Goal: Information Seeking & Learning: Compare options

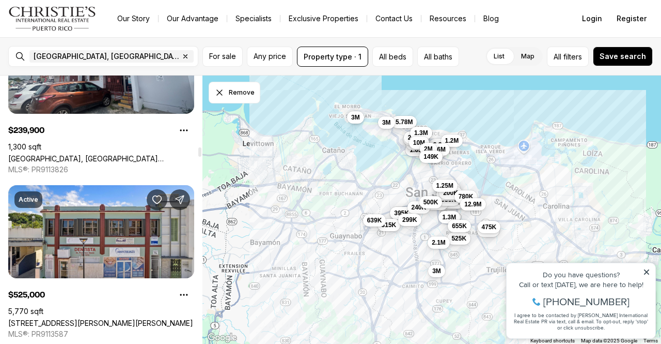
scroll to position [2246, 0]
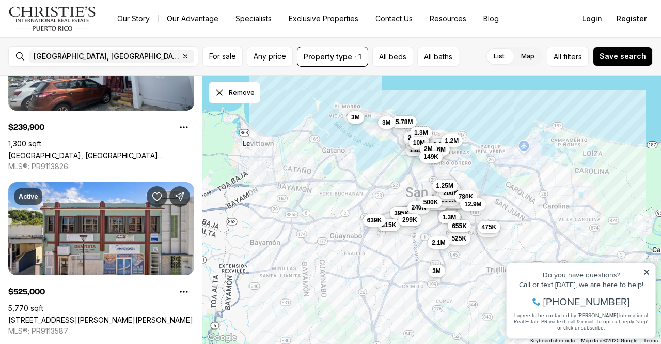
click at [181, 54] on icon "button" at bounding box center [185, 56] width 8 height 8
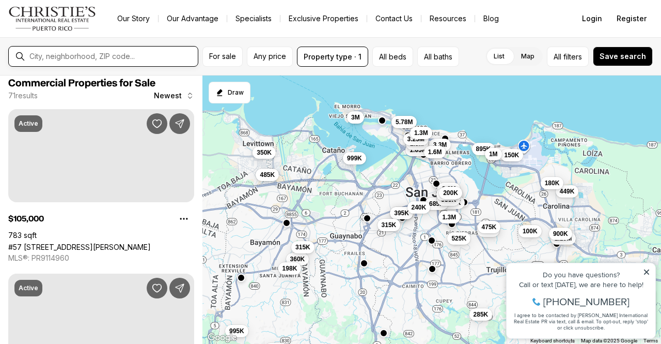
scroll to position [1, 0]
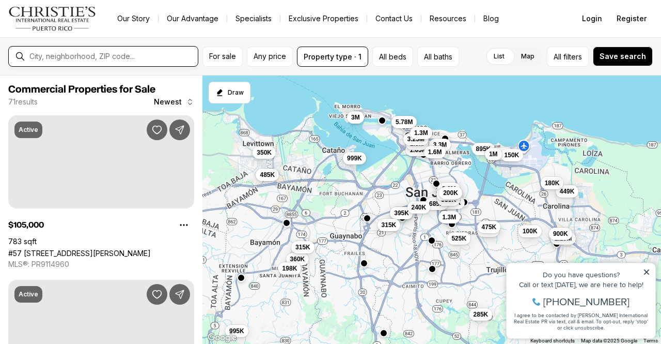
click at [96, 54] on input "text" at bounding box center [111, 56] width 164 height 9
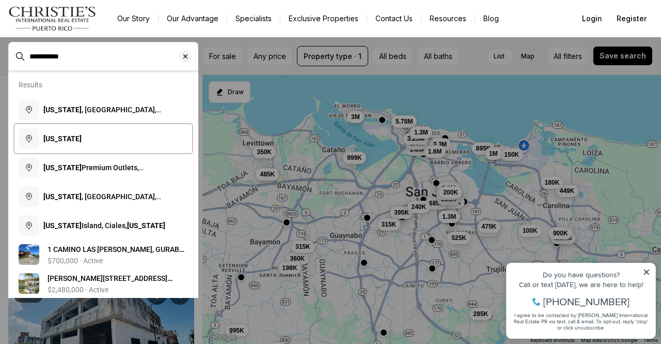
click at [70, 142] on b "Puerto Rico" at bounding box center [62, 138] width 38 height 8
type input "**********"
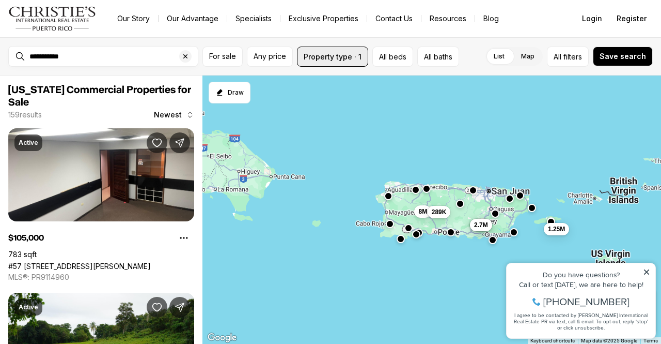
click at [345, 59] on button "Property type · 1" at bounding box center [332, 56] width 71 height 20
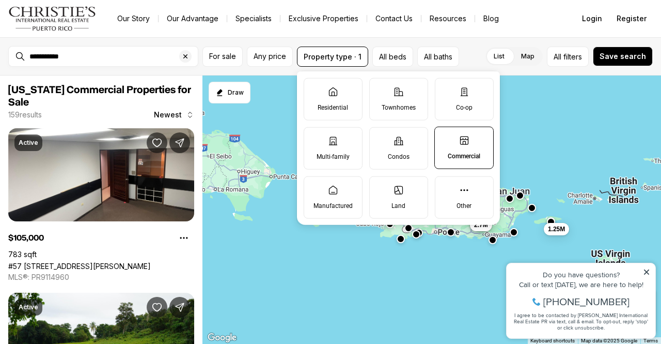
click at [404, 201] on p "Land" at bounding box center [399, 205] width 14 height 8
click at [380, 187] on button "Land" at bounding box center [375, 181] width 10 height 10
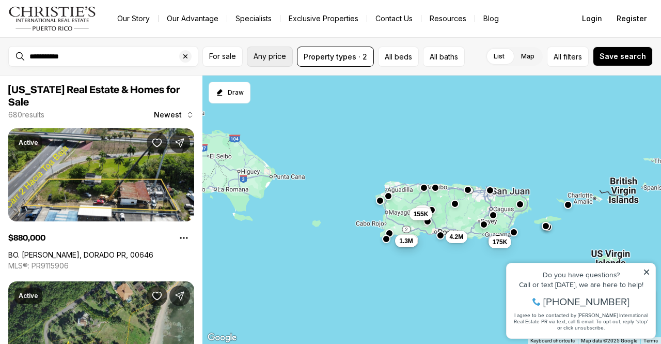
click at [275, 57] on span "Any price" at bounding box center [270, 56] width 33 height 8
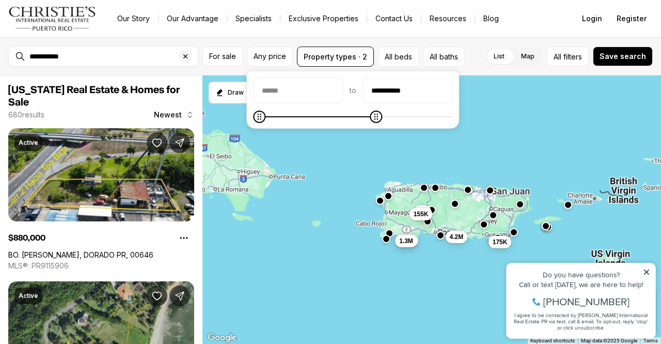
click at [382, 123] on span "Maximum" at bounding box center [376, 117] width 12 height 12
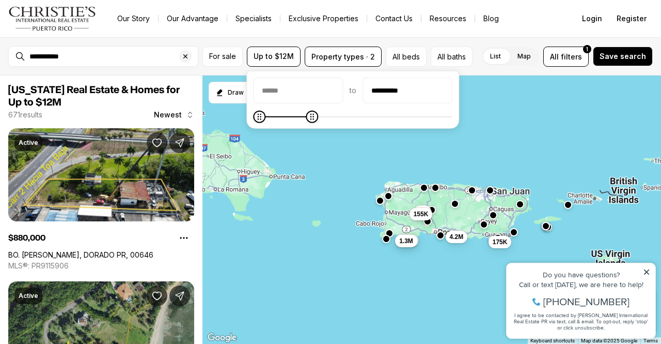
type input "**********"
click at [309, 119] on span "Maximum" at bounding box center [306, 117] width 12 height 12
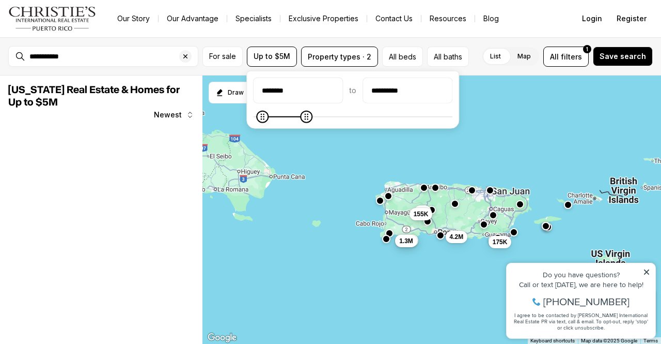
click at [258, 115] on icon "Minimum" at bounding box center [262, 117] width 8 height 8
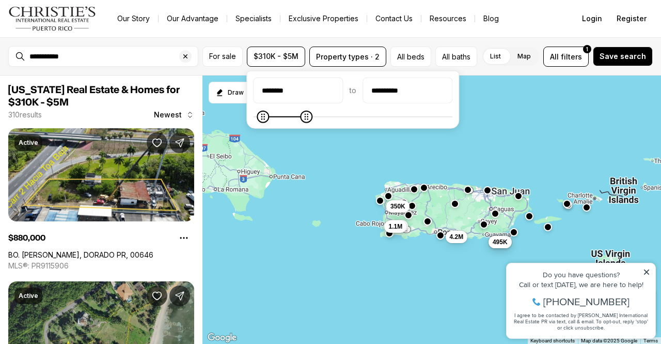
type input "********"
click at [258, 118] on icon "Minimum" at bounding box center [262, 117] width 8 height 8
type input "**********"
click at [268, 114] on icon "Maximum" at bounding box center [272, 117] width 8 height 8
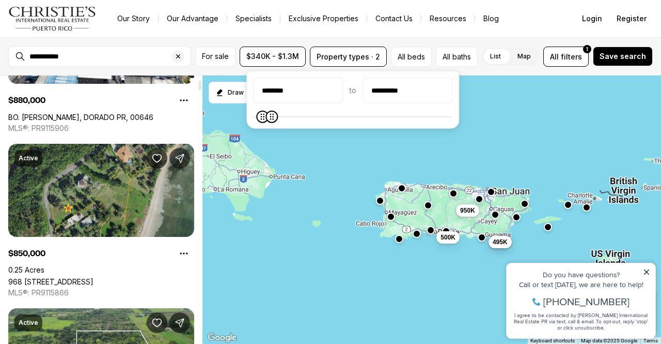
scroll to position [185, 0]
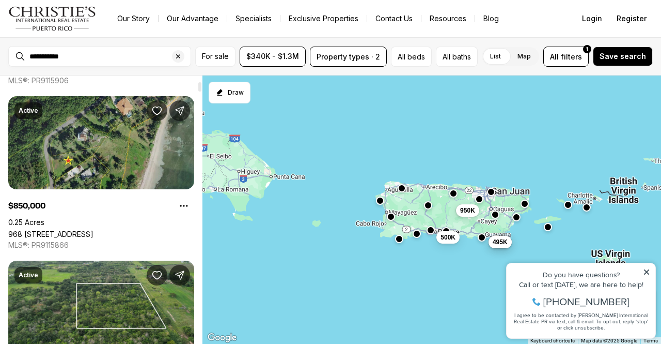
click at [94, 229] on link "968 CAMINO LAS PICUAS 1, RIO GRANDE PR, 00745" at bounding box center [50, 233] width 85 height 9
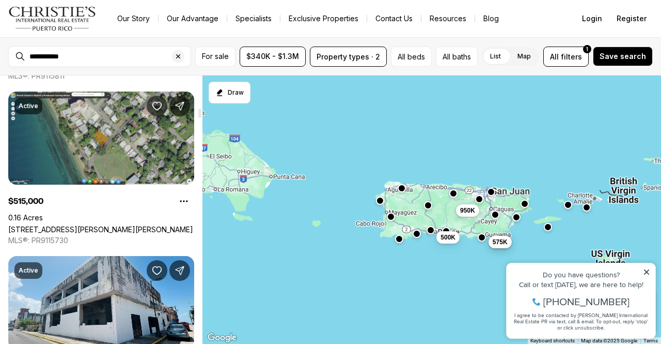
scroll to position [1014, 0]
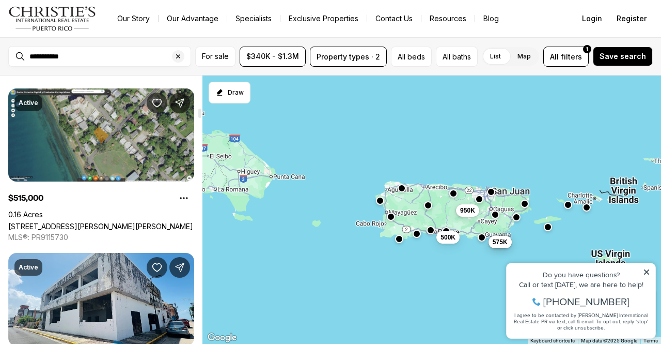
click at [62, 222] on link "2962 Calle 10 BO STELLA, RINCON PR, 00677" at bounding box center [100, 226] width 185 height 9
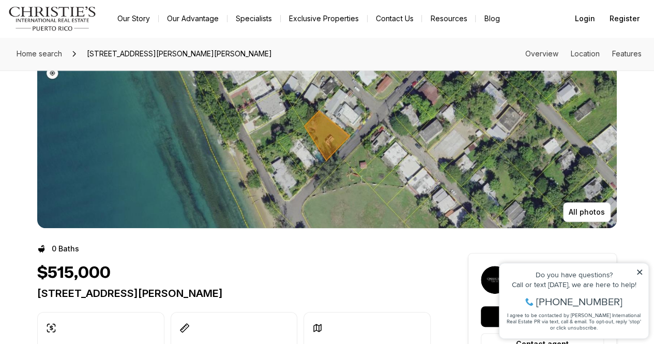
scroll to position [45, 0]
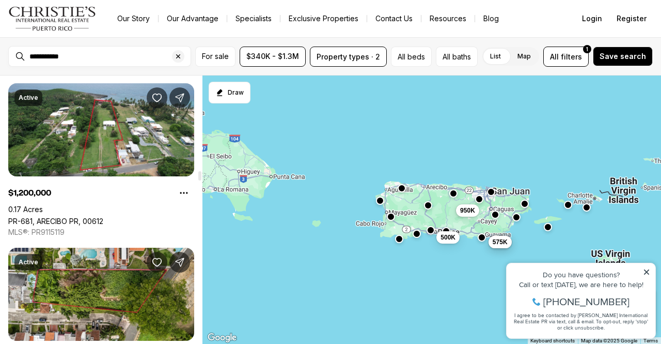
scroll to position [2990, 0]
click at [73, 217] on link "PR-681, ARECIBO PR, 00612" at bounding box center [55, 221] width 95 height 9
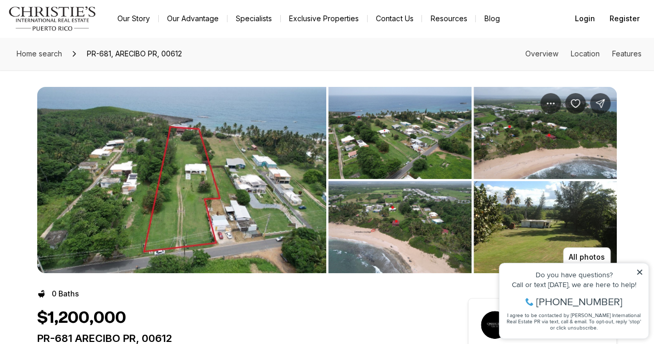
drag, startPoint x: 0, startPoint y: 0, endPoint x: 149, endPoint y: 175, distance: 229.8
click at [149, 175] on img "View image gallery" at bounding box center [181, 180] width 289 height 186
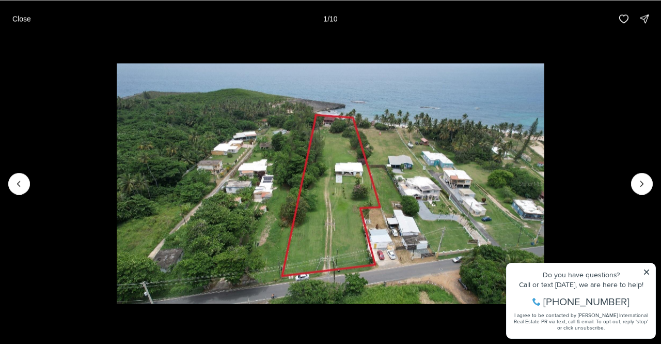
click at [149, 175] on img "1 of 10" at bounding box center [331, 183] width 428 height 241
click at [644, 179] on icon "Next slide" at bounding box center [642, 183] width 10 height 10
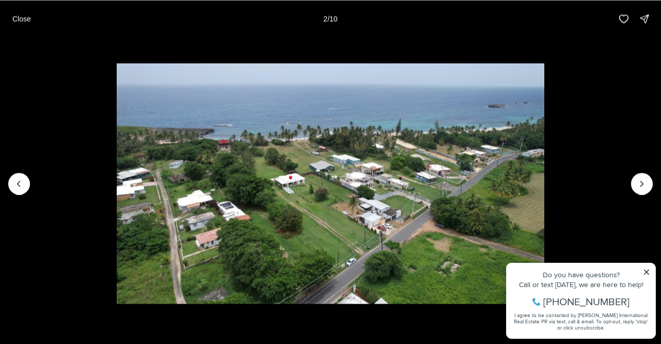
click at [644, 179] on icon "Next slide" at bounding box center [642, 183] width 10 height 10
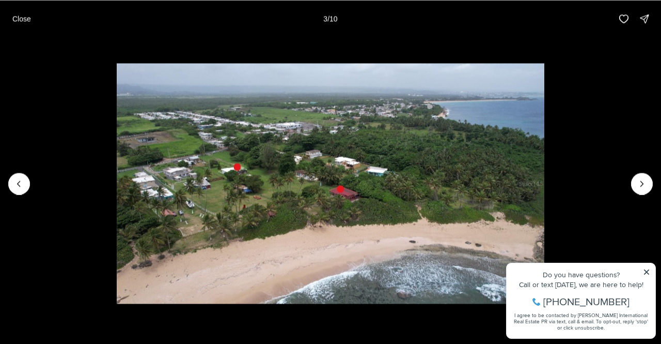
click at [644, 179] on icon "Next slide" at bounding box center [642, 183] width 10 height 10
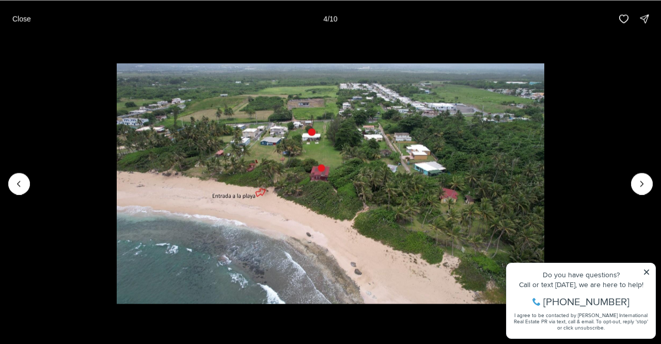
click at [644, 179] on icon "Next slide" at bounding box center [642, 183] width 10 height 10
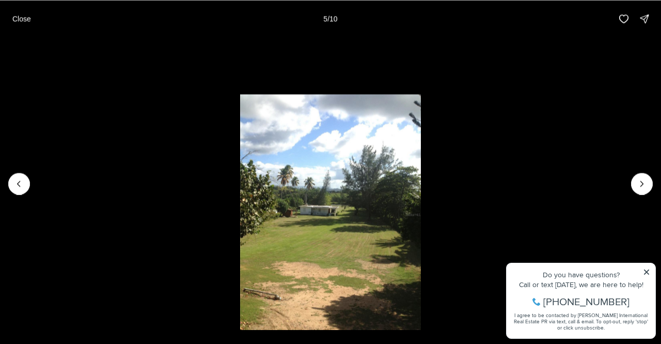
click at [644, 179] on icon "Next slide" at bounding box center [642, 183] width 10 height 10
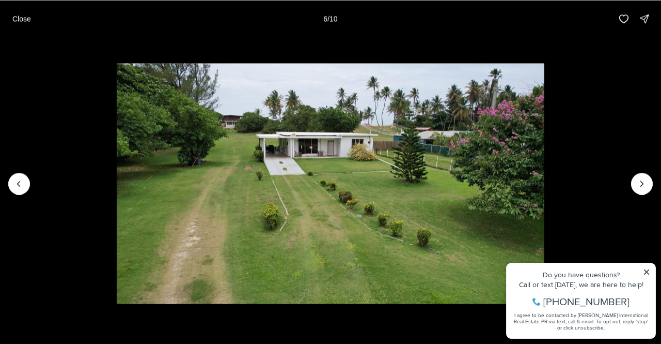
click at [644, 179] on icon "Next slide" at bounding box center [642, 183] width 10 height 10
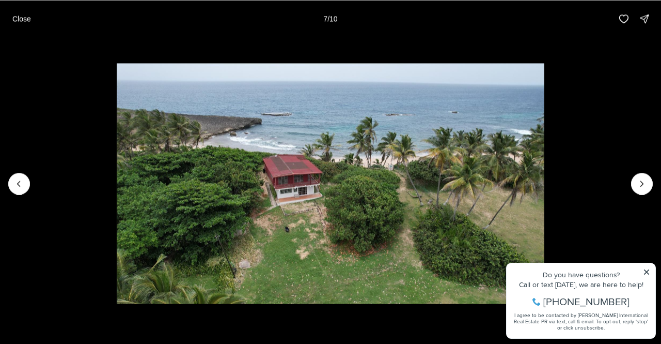
click at [644, 179] on icon "Next slide" at bounding box center [642, 183] width 10 height 10
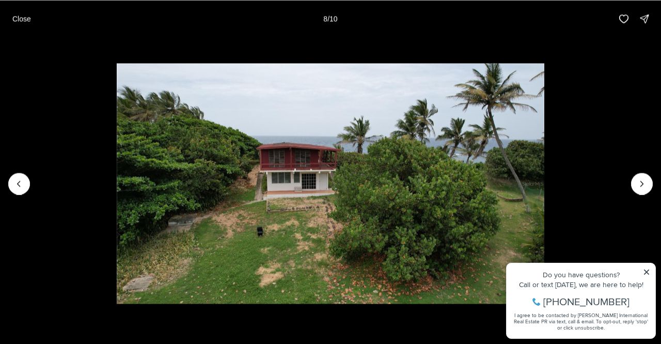
click at [644, 179] on icon "Next slide" at bounding box center [642, 183] width 10 height 10
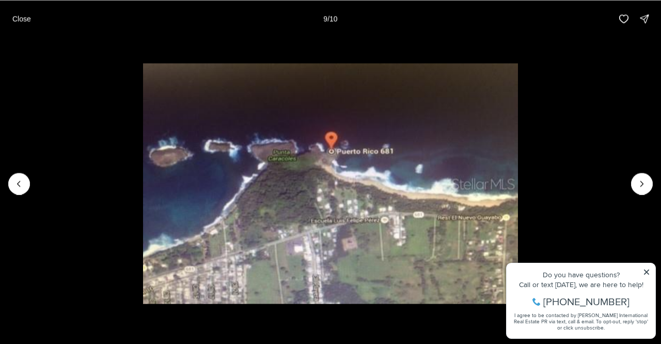
click at [644, 179] on icon "Next slide" at bounding box center [642, 183] width 10 height 10
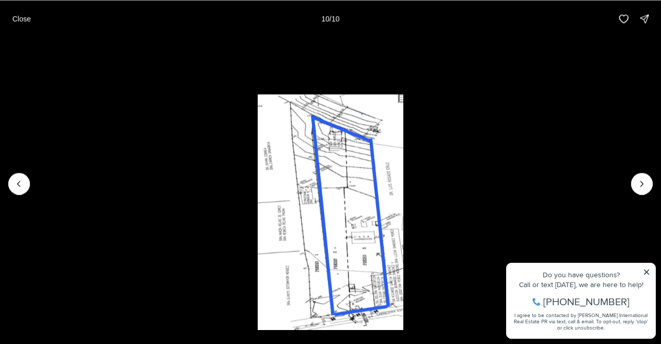
click at [644, 179] on div at bounding box center [642, 184] width 22 height 22
click at [30, 19] on p "Close" at bounding box center [21, 18] width 19 height 8
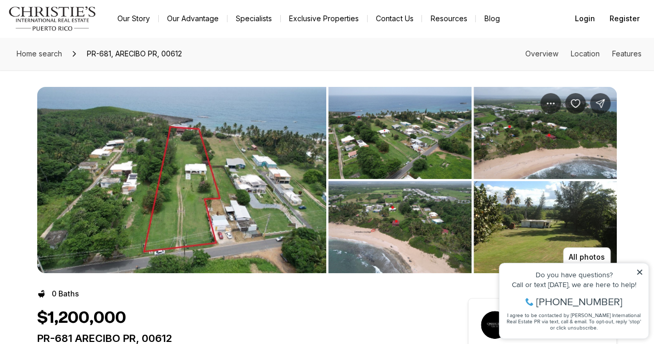
click at [202, 128] on img "View image gallery" at bounding box center [181, 180] width 289 height 186
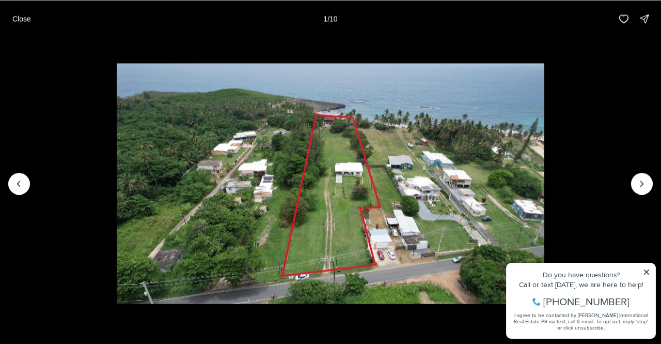
click at [646, 181] on icon "Next slide" at bounding box center [642, 183] width 10 height 10
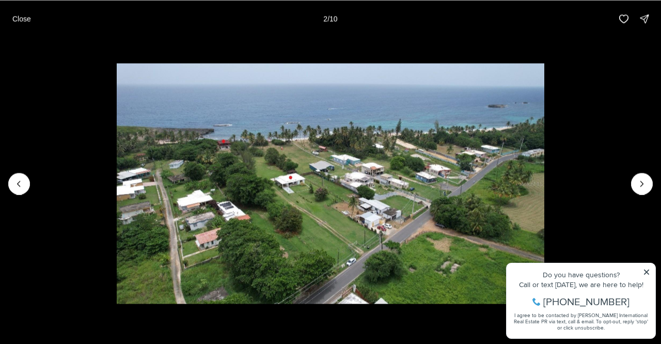
click at [646, 181] on icon "Next slide" at bounding box center [642, 183] width 10 height 10
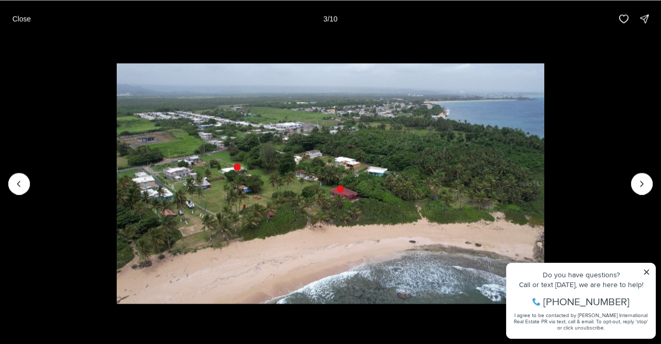
click at [646, 181] on icon "Next slide" at bounding box center [642, 183] width 10 height 10
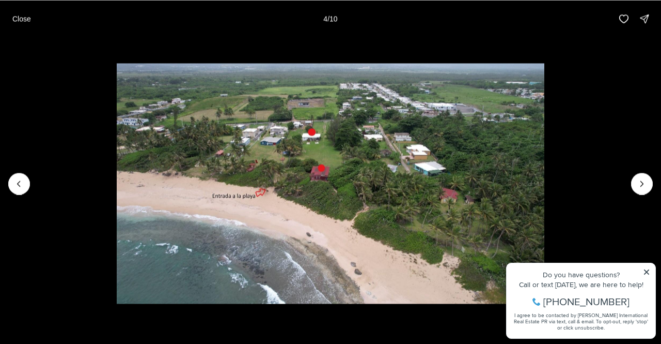
click at [646, 181] on icon "Next slide" at bounding box center [642, 183] width 10 height 10
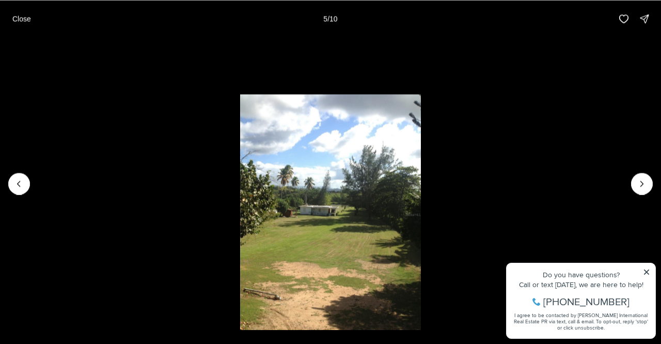
click at [12, 27] on button "Close" at bounding box center [21, 18] width 31 height 21
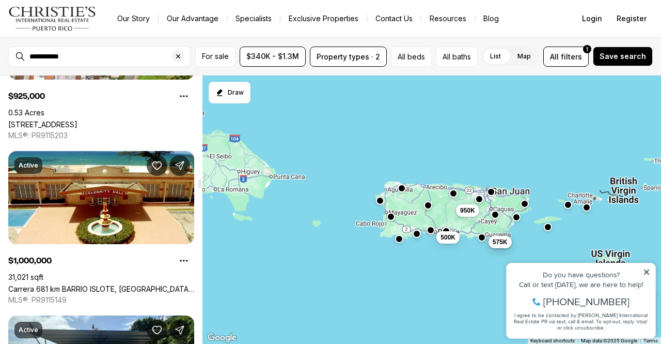
scroll to position [3248, 0]
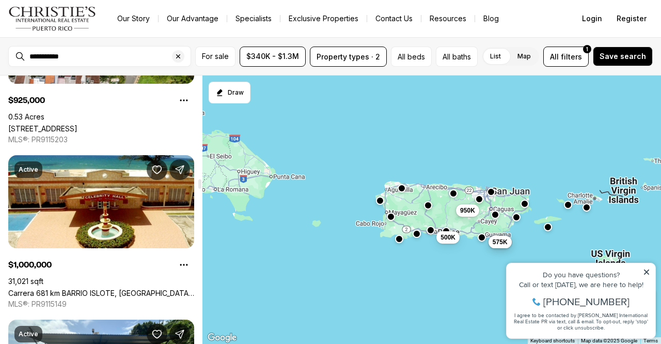
click at [82, 288] on link "Carrera 681 km BARRIO ISLOTE, [GEOGRAPHIC_DATA] PR, 00612" at bounding box center [101, 292] width 186 height 9
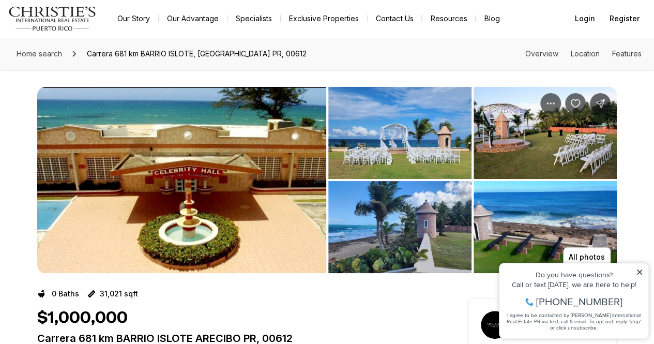
click at [82, 185] on img "View image gallery" at bounding box center [181, 180] width 289 height 186
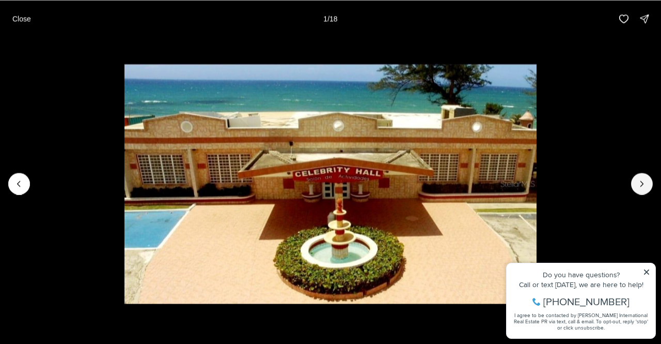
click at [643, 191] on button "Next slide" at bounding box center [642, 184] width 22 height 22
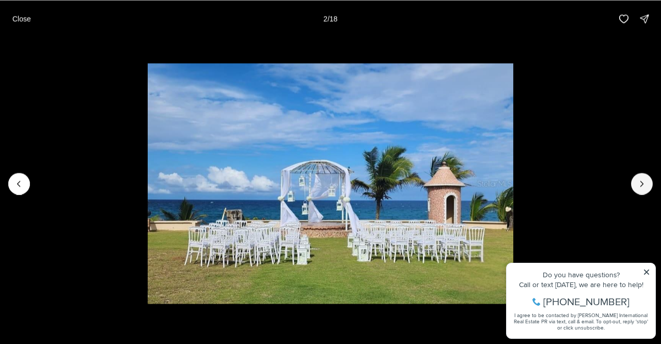
click at [643, 191] on button "Next slide" at bounding box center [642, 184] width 22 height 22
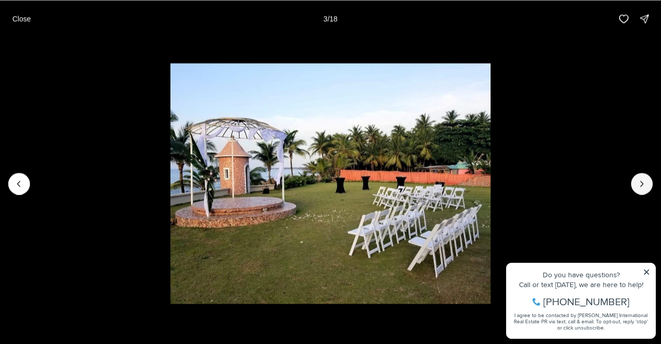
click at [643, 191] on button "Next slide" at bounding box center [642, 184] width 22 height 22
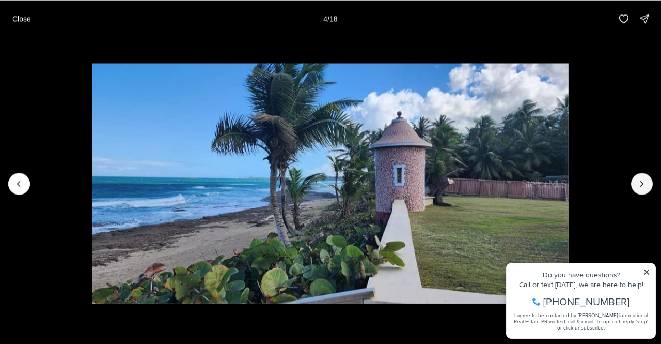
click at [643, 191] on button "Next slide" at bounding box center [642, 184] width 22 height 22
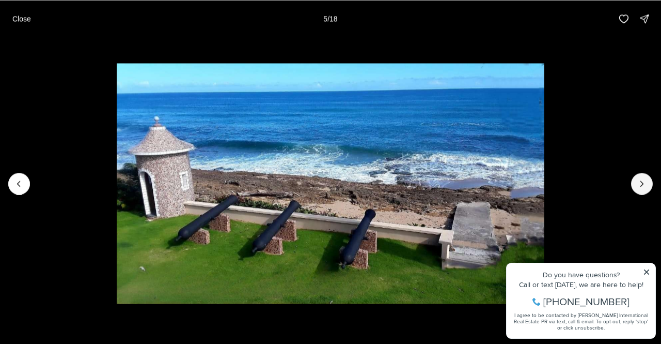
click at [643, 191] on button "Next slide" at bounding box center [642, 184] width 22 height 22
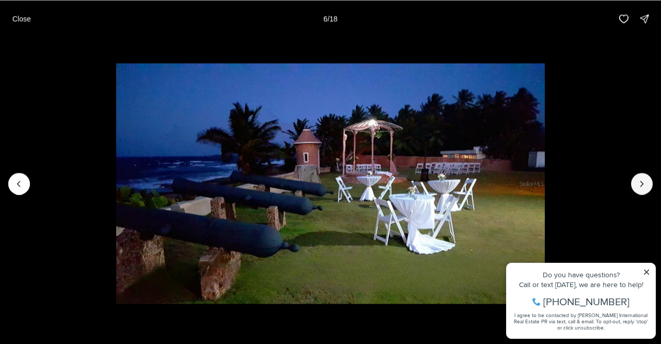
click at [643, 191] on button "Next slide" at bounding box center [642, 184] width 22 height 22
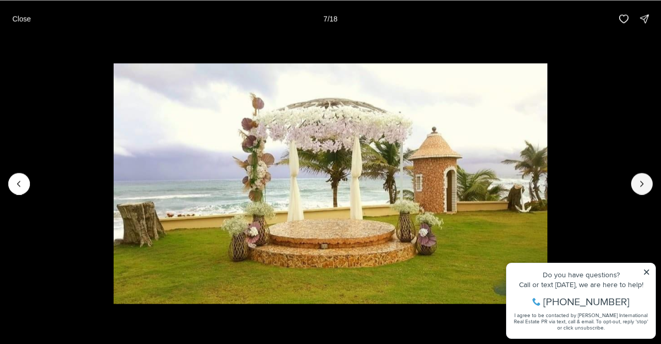
click at [643, 191] on button "Next slide" at bounding box center [642, 184] width 22 height 22
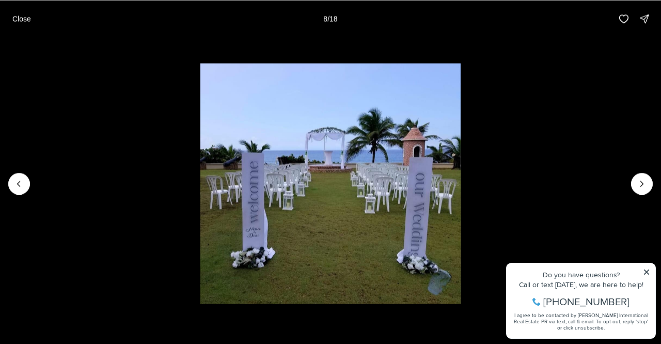
click at [643, 194] on li "8 of 18" at bounding box center [330, 183] width 661 height 292
click at [644, 178] on icon "Next slide" at bounding box center [642, 183] width 10 height 10
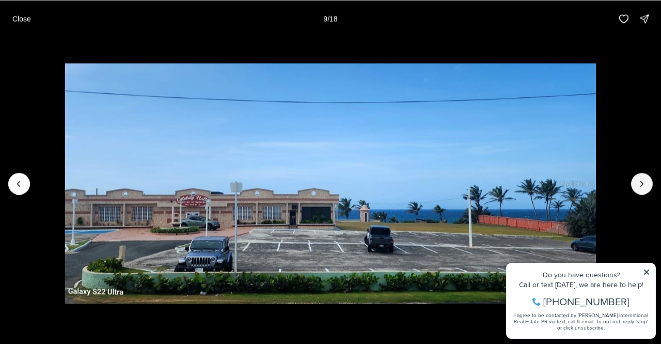
click at [645, 177] on button "Next slide" at bounding box center [642, 184] width 22 height 22
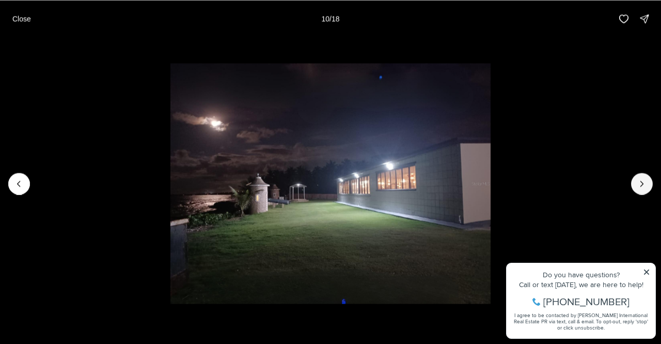
click at [645, 177] on button "Next slide" at bounding box center [642, 184] width 22 height 22
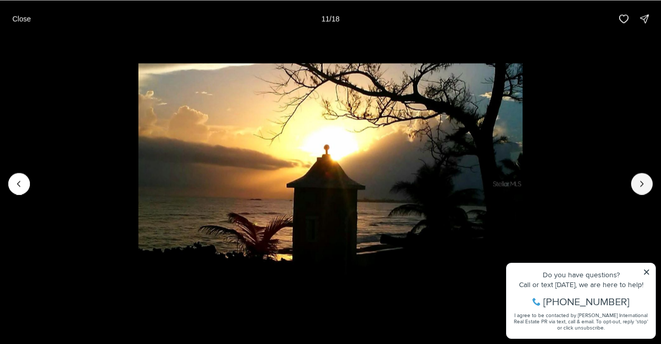
click at [645, 177] on button "Next slide" at bounding box center [642, 184] width 22 height 22
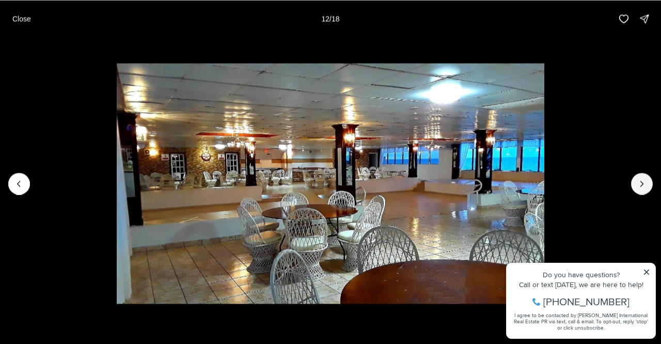
click at [645, 177] on button "Next slide" at bounding box center [642, 184] width 22 height 22
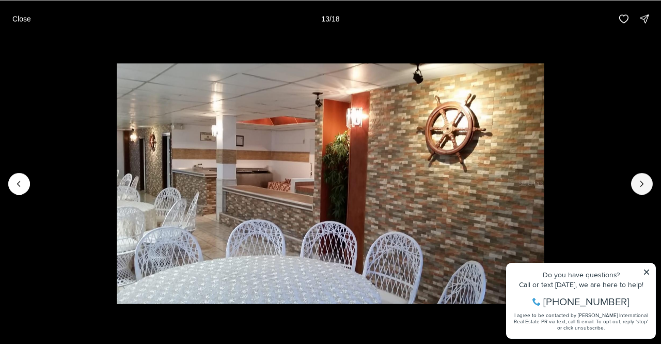
click at [645, 177] on button "Next slide" at bounding box center [642, 184] width 22 height 22
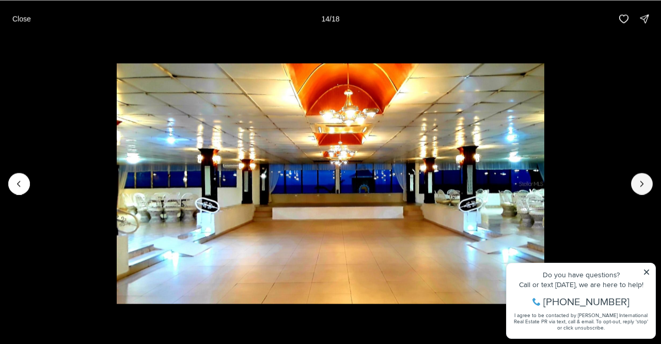
click at [645, 177] on button "Next slide" at bounding box center [642, 184] width 22 height 22
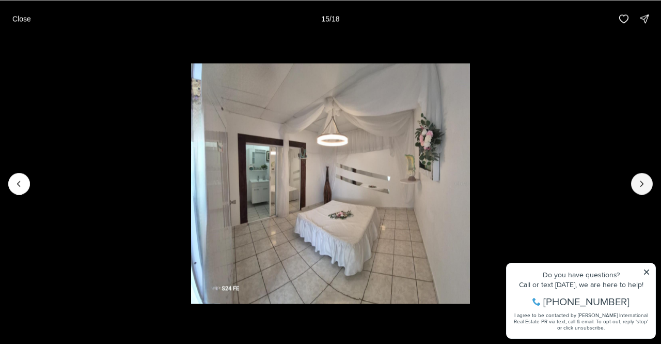
click at [645, 177] on button "Next slide" at bounding box center [642, 184] width 22 height 22
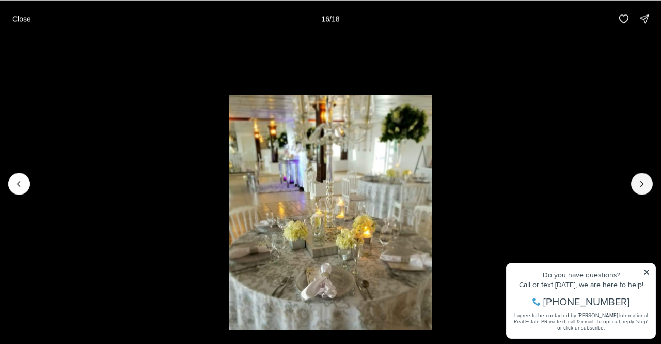
click at [645, 177] on button "Next slide" at bounding box center [642, 184] width 22 height 22
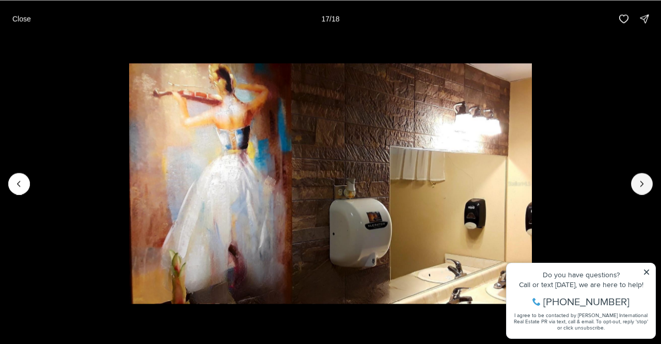
click at [645, 177] on button "Next slide" at bounding box center [642, 184] width 22 height 22
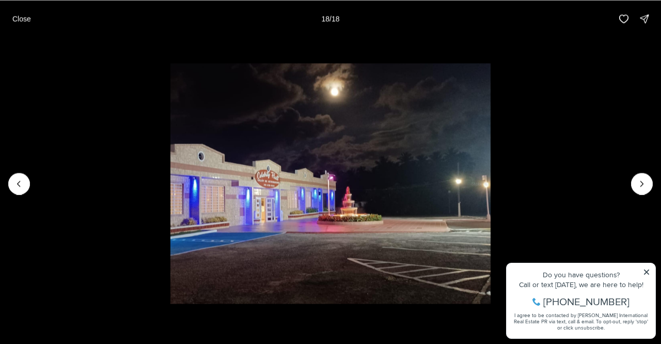
click at [645, 177] on div at bounding box center [642, 184] width 22 height 22
click at [22, 21] on p "Close" at bounding box center [21, 18] width 19 height 8
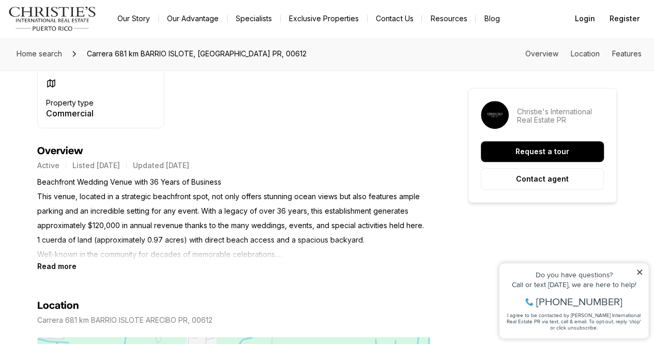
scroll to position [357, 0]
click at [58, 264] on b "Read more" at bounding box center [56, 265] width 39 height 9
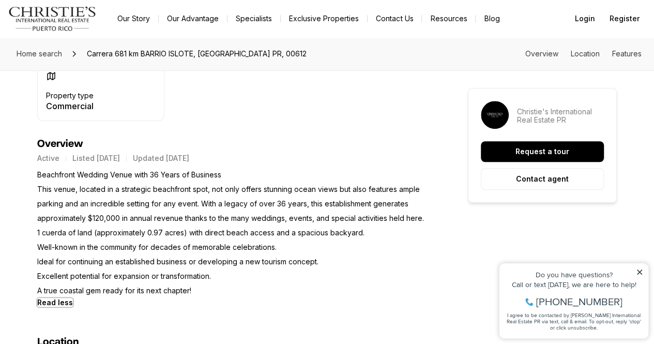
scroll to position [361, 0]
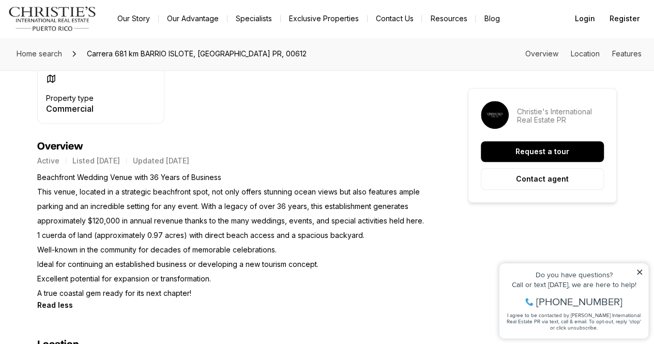
click at [58, 264] on p "Beachfront Wedding Venue with 36 Years of Business This venue, located in a str…" at bounding box center [233, 235] width 393 height 130
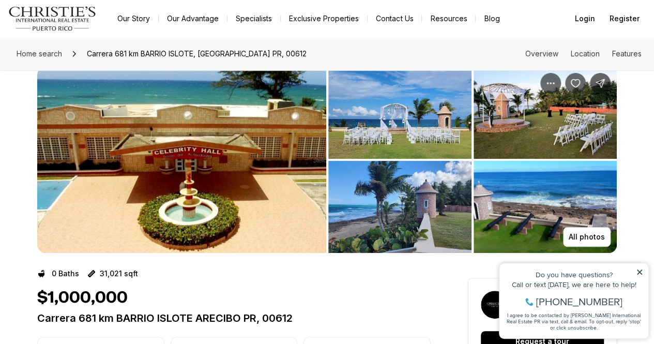
scroll to position [0, 0]
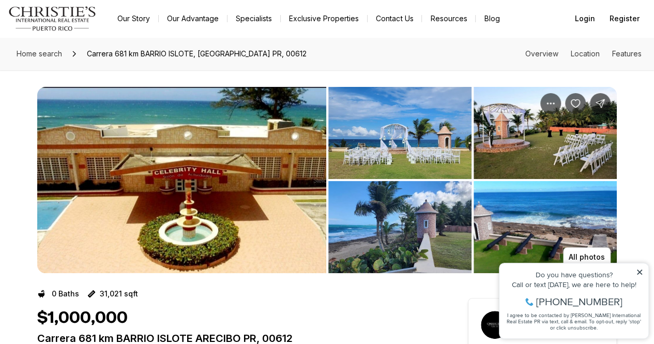
click at [196, 183] on img "View image gallery" at bounding box center [181, 180] width 289 height 186
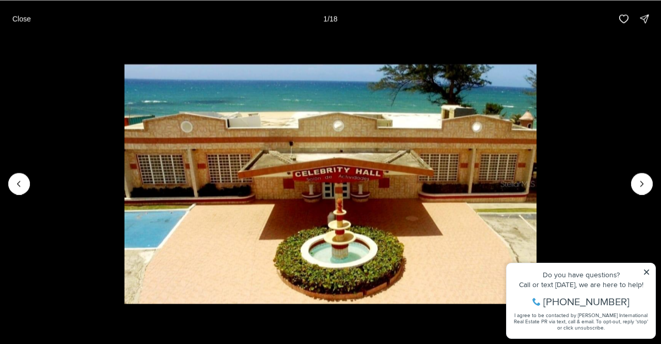
click at [13, 16] on p "Close" at bounding box center [21, 18] width 19 height 8
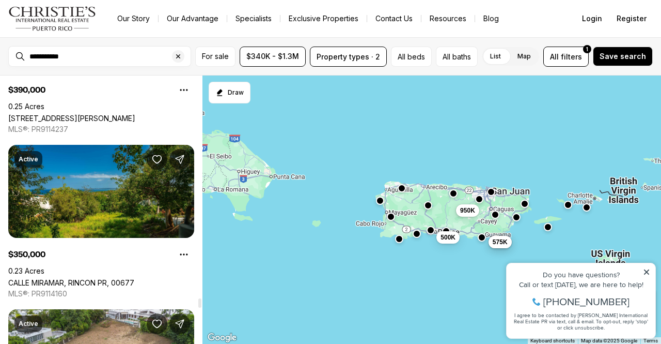
scroll to position [7015, 0]
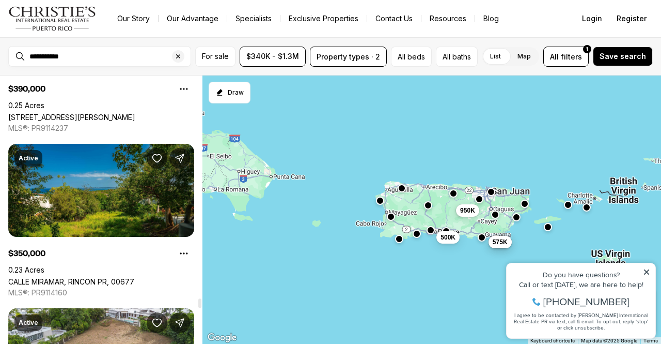
click at [124, 277] on link "CALLE MIRAMAR, RINCON PR, 00677" at bounding box center [71, 281] width 126 height 9
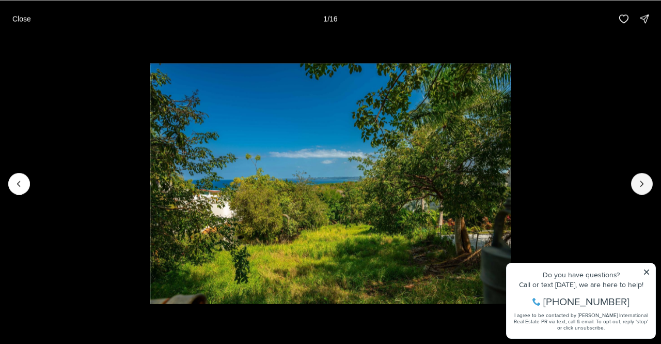
click at [634, 178] on button "Next slide" at bounding box center [642, 184] width 22 height 22
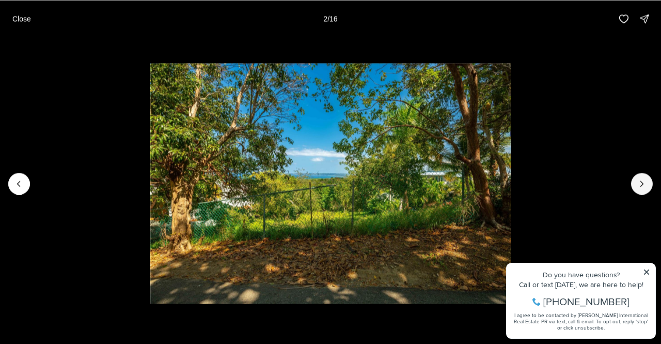
click at [634, 178] on button "Next slide" at bounding box center [642, 184] width 22 height 22
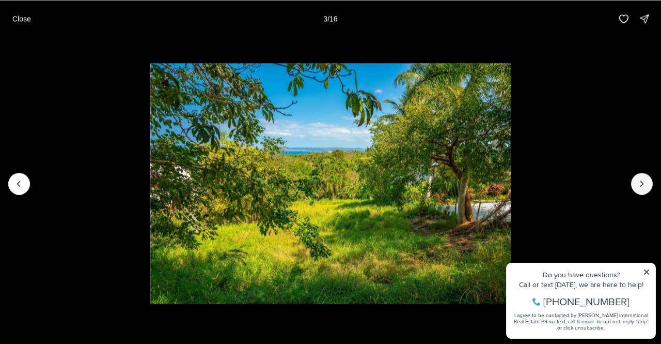
click at [634, 178] on button "Next slide" at bounding box center [642, 184] width 22 height 22
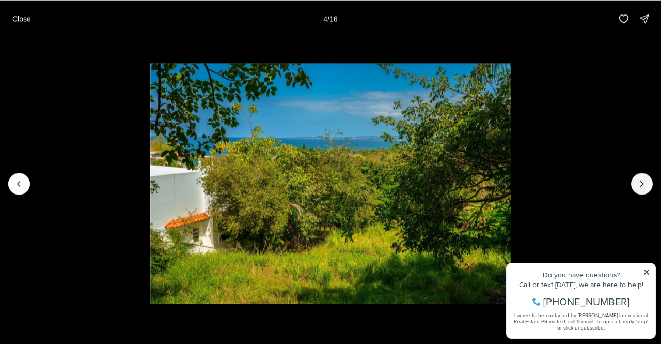
click at [634, 178] on button "Next slide" at bounding box center [642, 184] width 22 height 22
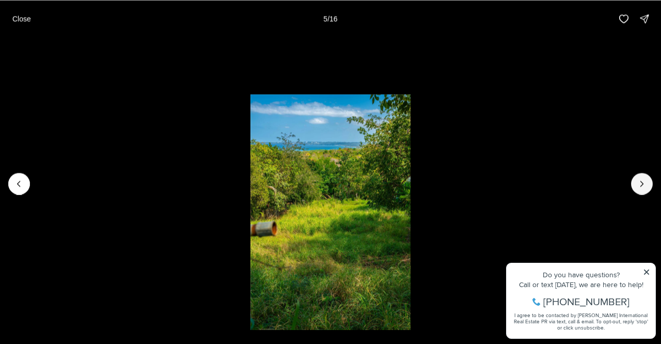
click at [634, 178] on button "Next slide" at bounding box center [642, 184] width 22 height 22
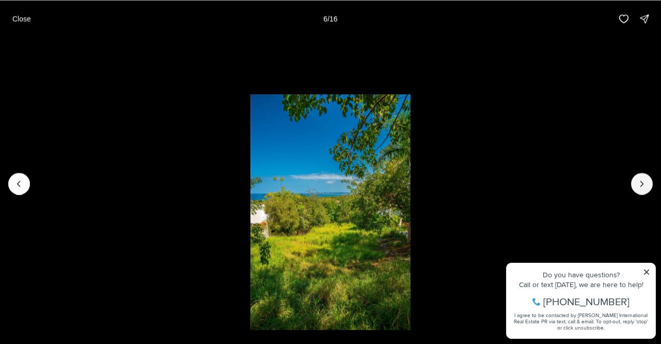
click at [634, 178] on button "Next slide" at bounding box center [642, 184] width 22 height 22
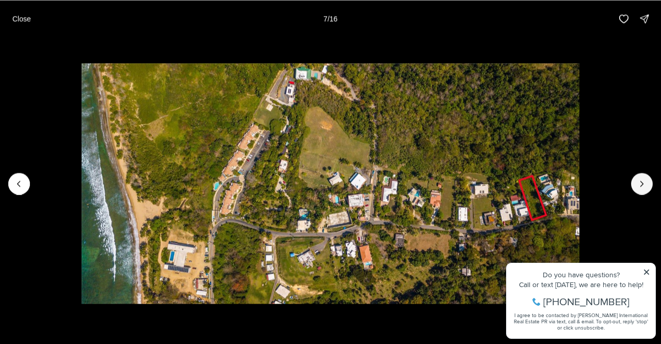
click at [634, 178] on button "Next slide" at bounding box center [642, 184] width 22 height 22
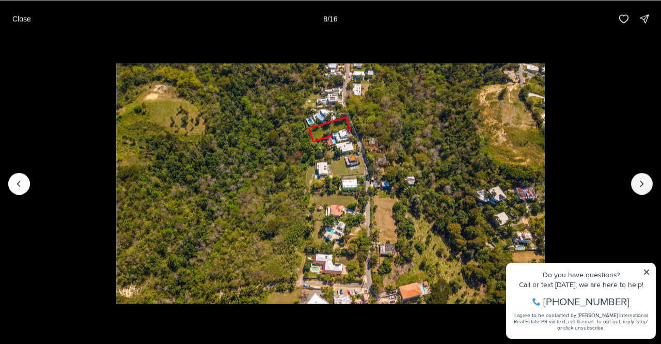
click at [634, 178] on button "Next slide" at bounding box center [642, 184] width 22 height 22
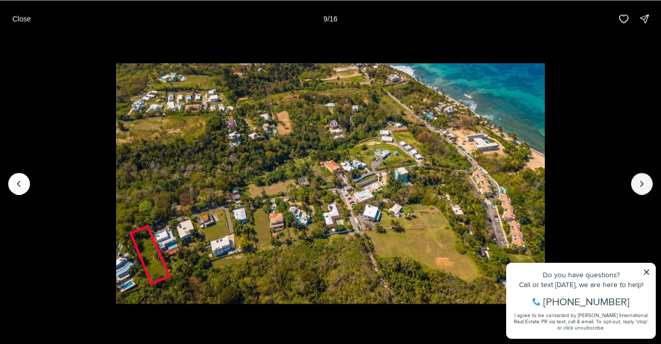
click at [634, 178] on button "Next slide" at bounding box center [642, 184] width 22 height 22
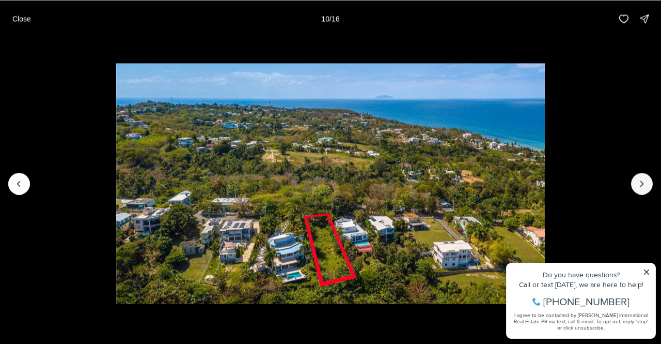
click at [634, 178] on button "Next slide" at bounding box center [642, 184] width 22 height 22
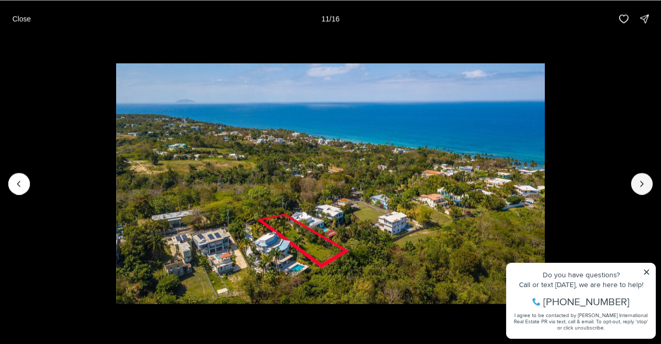
click at [634, 178] on button "Next slide" at bounding box center [642, 184] width 22 height 22
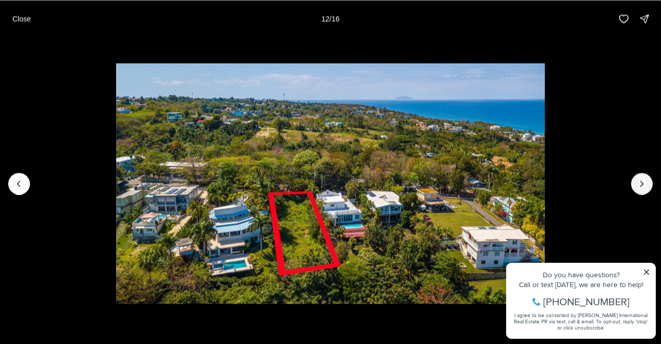
click at [634, 178] on button "Next slide" at bounding box center [642, 184] width 22 height 22
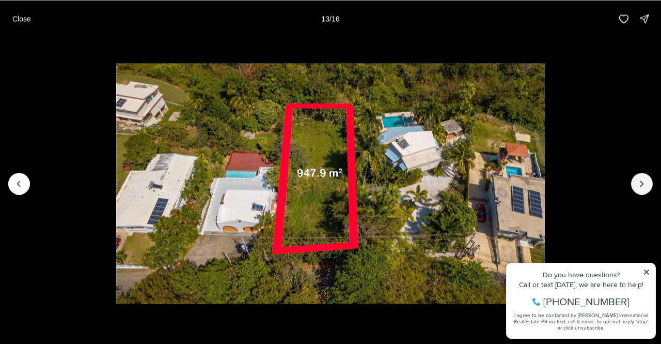
click at [634, 178] on button "Next slide" at bounding box center [642, 184] width 22 height 22
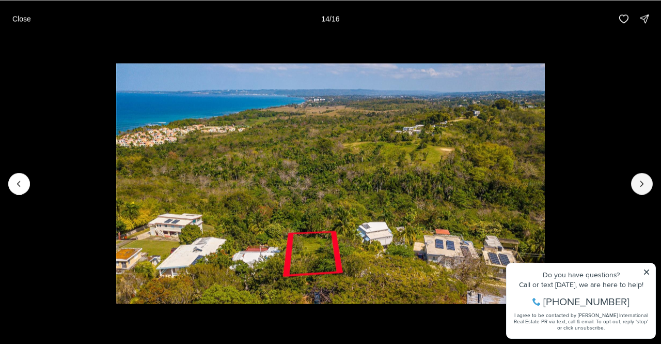
click at [634, 178] on button "Next slide" at bounding box center [642, 184] width 22 height 22
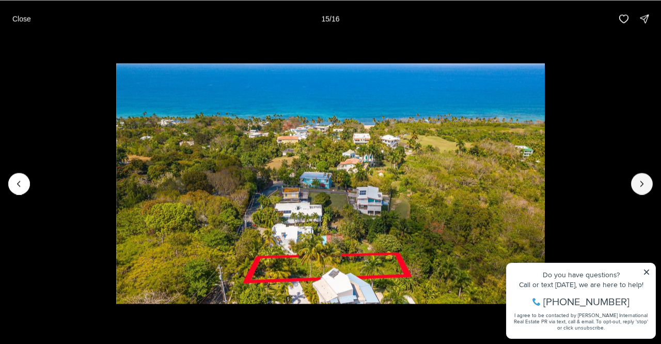
click at [634, 178] on button "Next slide" at bounding box center [642, 184] width 22 height 22
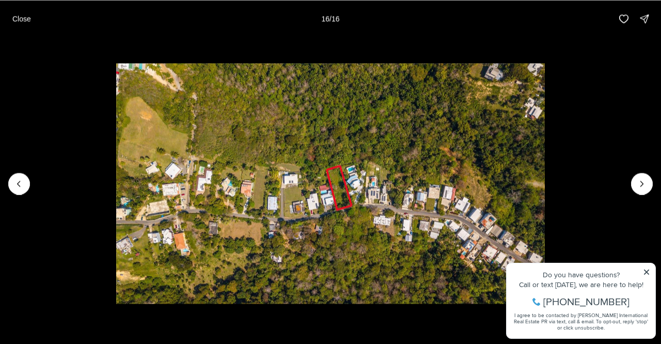
click at [13, 20] on p "Close" at bounding box center [21, 18] width 19 height 8
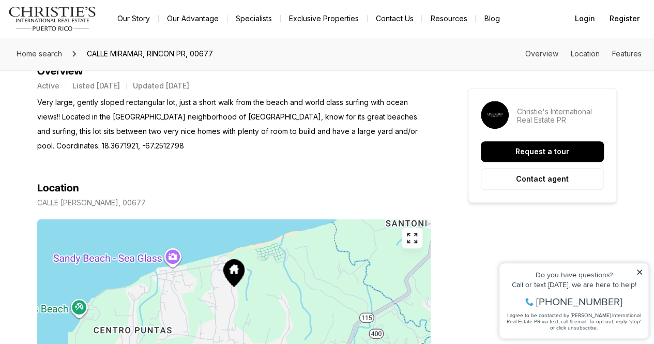
scroll to position [368, 0]
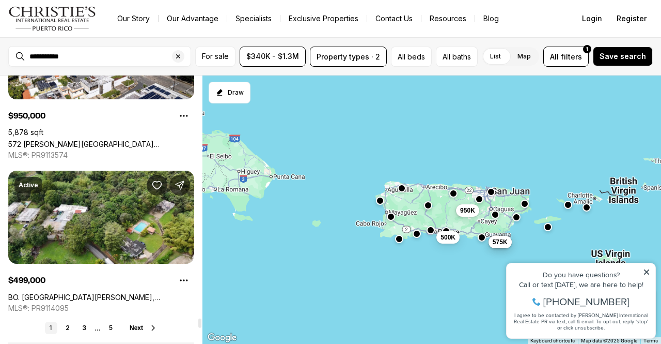
scroll to position [7706, 0]
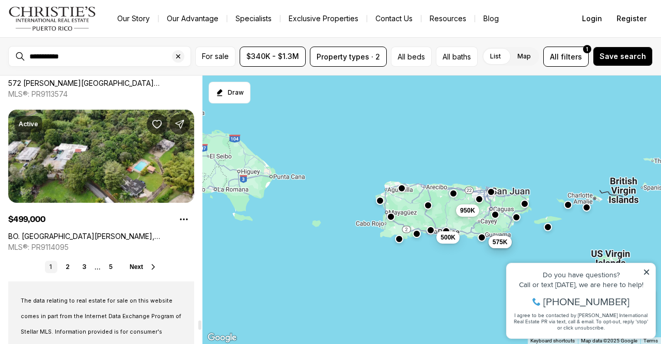
click at [139, 266] on span "Next" at bounding box center [136, 266] width 13 height 7
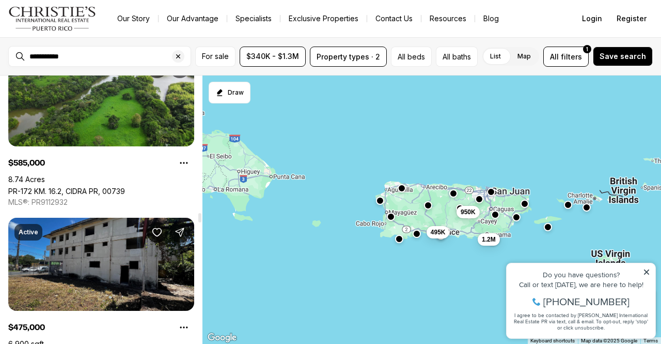
scroll to position [4382, 0]
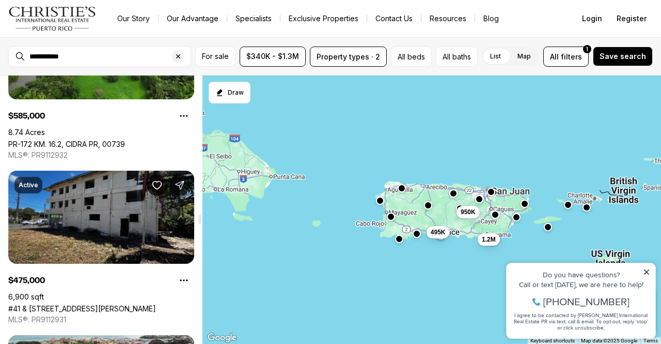
click at [95, 304] on link "#41 & [STREET_ADDRESS][PERSON_NAME]" at bounding box center [82, 308] width 148 height 9
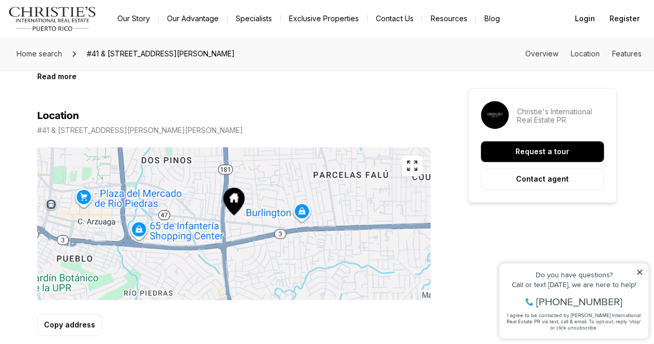
scroll to position [589, 0]
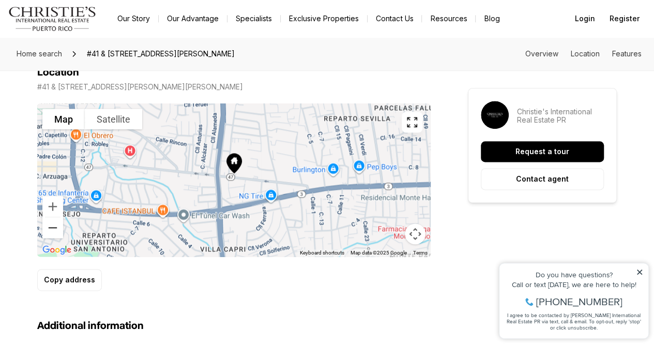
click at [52, 231] on button "Zoom out" at bounding box center [52, 227] width 21 height 21
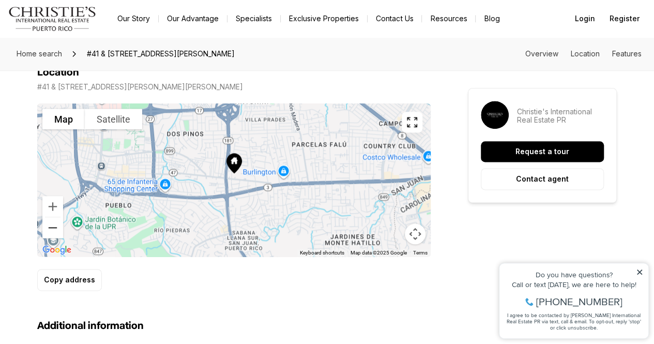
click at [52, 231] on button "Zoom out" at bounding box center [52, 227] width 21 height 21
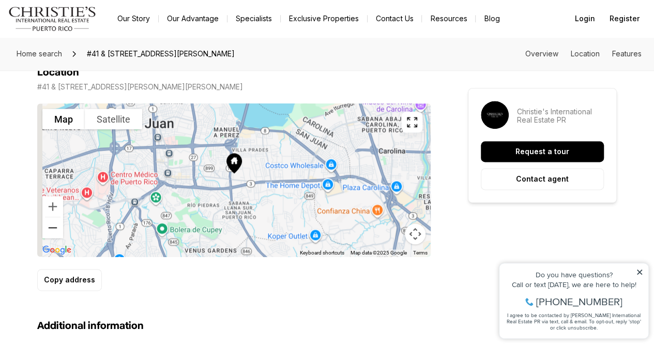
click at [52, 231] on button "Zoom out" at bounding box center [52, 227] width 21 height 21
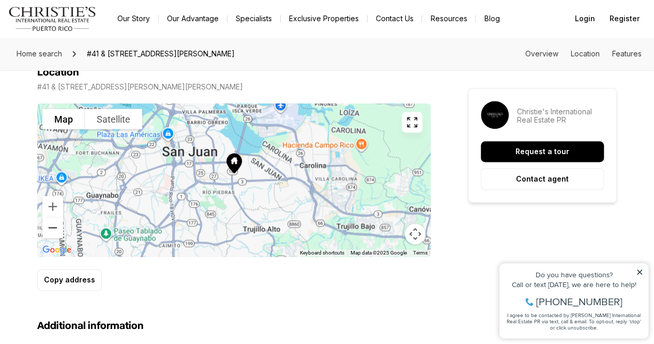
click at [52, 231] on button "Zoom out" at bounding box center [52, 227] width 21 height 21
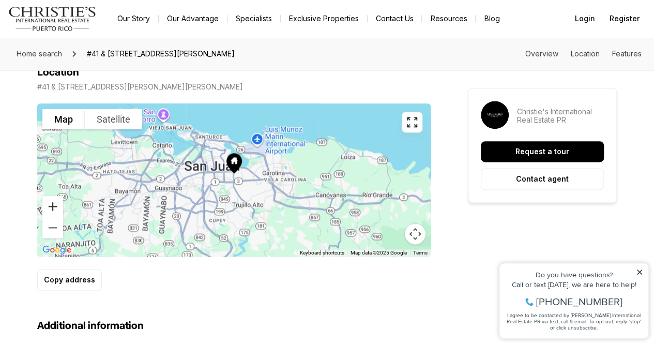
click at [50, 203] on button "Zoom in" at bounding box center [52, 206] width 21 height 21
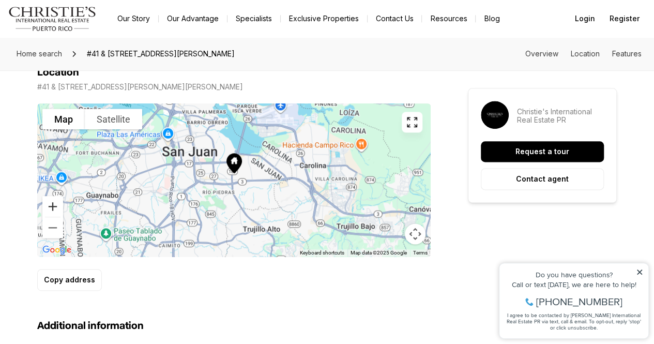
click at [50, 203] on button "Zoom in" at bounding box center [52, 206] width 21 height 21
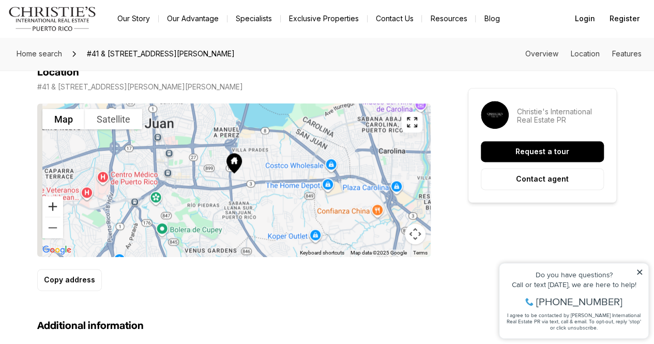
click at [50, 203] on button "Zoom in" at bounding box center [52, 206] width 21 height 21
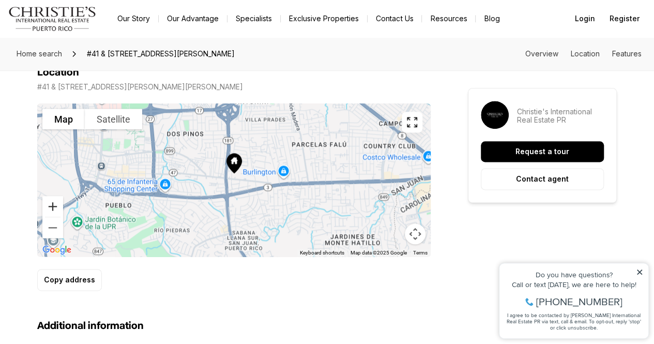
click at [50, 203] on button "Zoom in" at bounding box center [52, 206] width 21 height 21
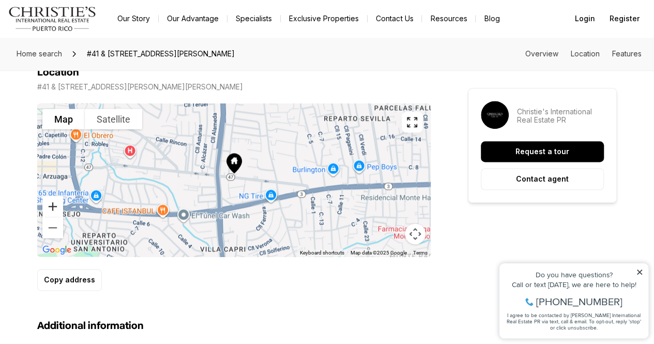
click at [50, 203] on button "Zoom in" at bounding box center [52, 206] width 21 height 21
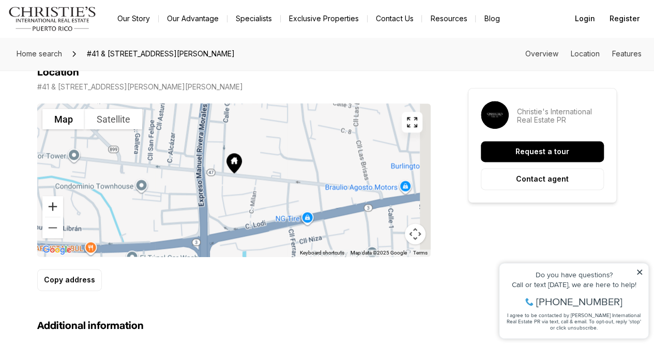
click at [50, 203] on button "Zoom in" at bounding box center [52, 206] width 21 height 21
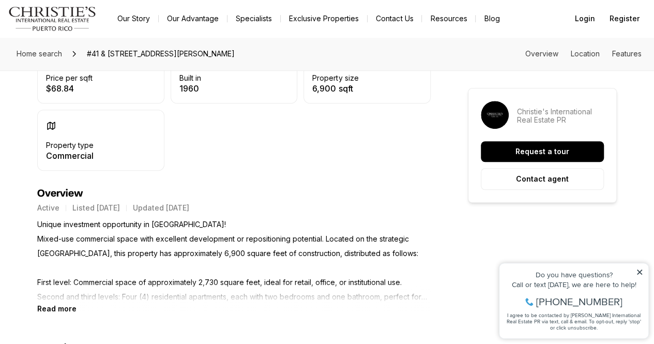
scroll to position [302, 0]
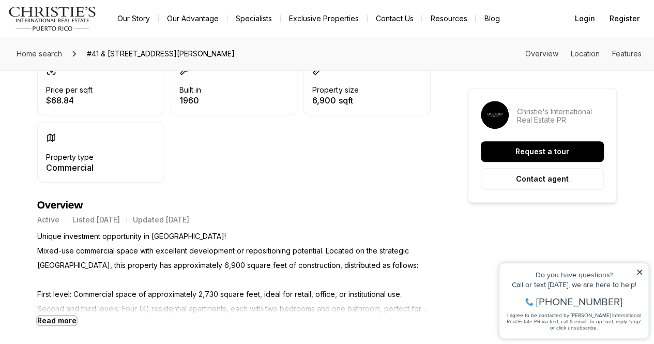
click at [61, 318] on b "Read more" at bounding box center [56, 320] width 39 height 9
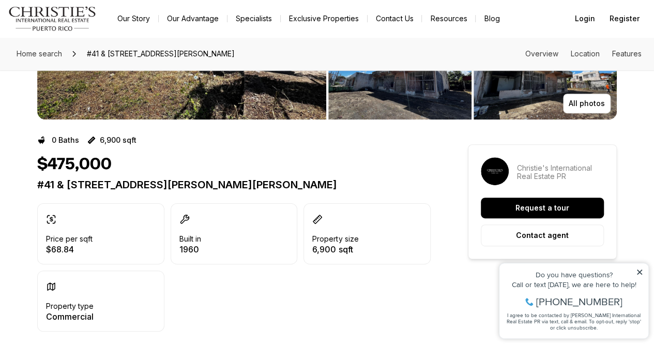
scroll to position [0, 0]
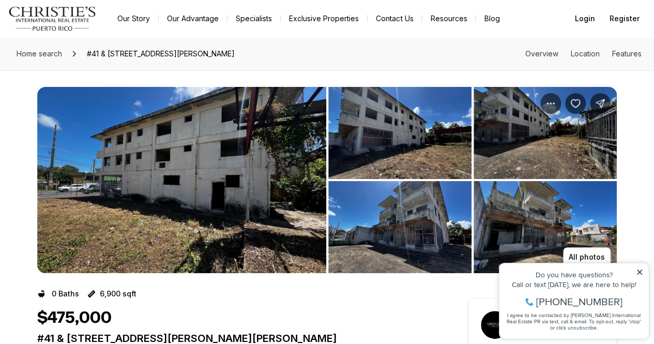
click at [131, 208] on img "View image gallery" at bounding box center [181, 180] width 289 height 186
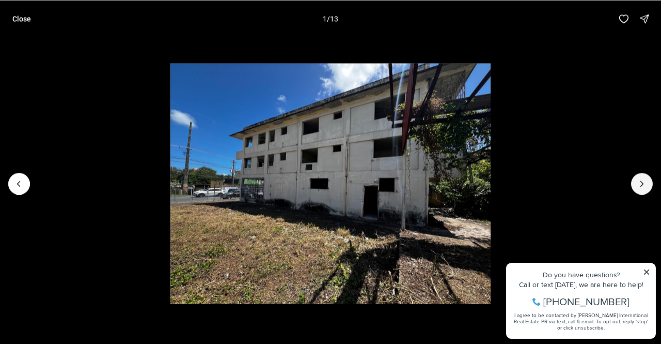
click at [636, 184] on button "Next slide" at bounding box center [642, 184] width 22 height 22
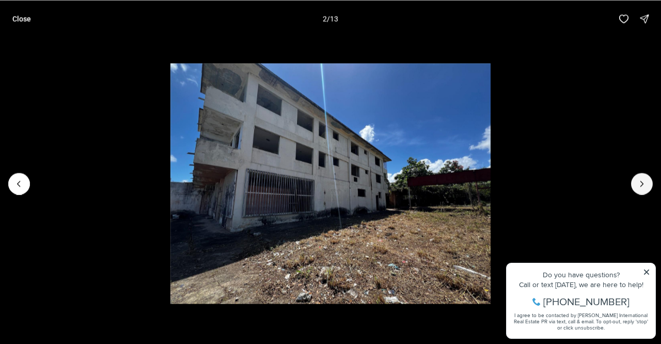
click at [636, 184] on button "Next slide" at bounding box center [642, 184] width 22 height 22
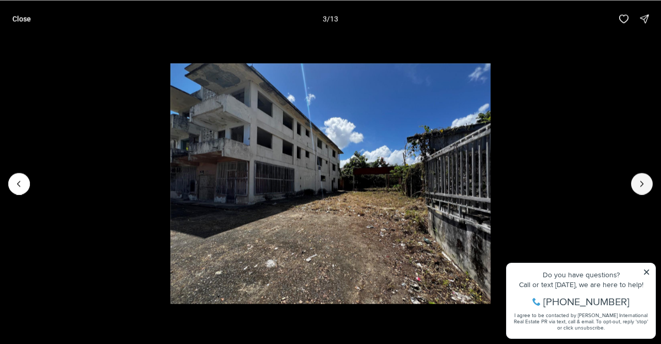
click at [636, 184] on button "Next slide" at bounding box center [642, 184] width 22 height 22
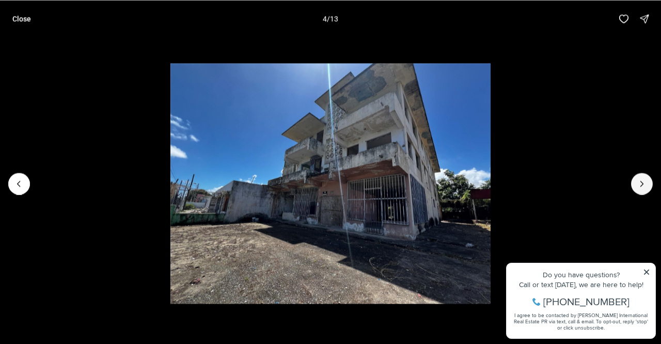
click at [636, 184] on button "Next slide" at bounding box center [642, 184] width 22 height 22
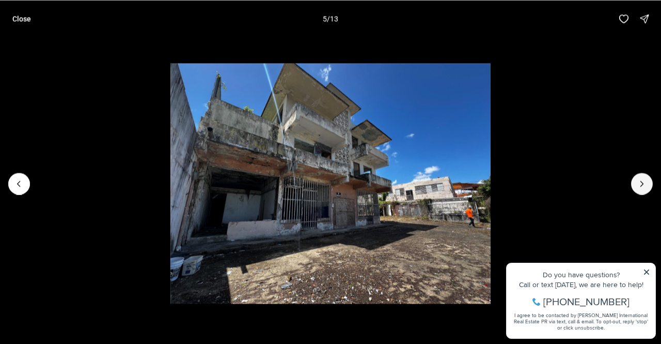
click at [636, 184] on button "Next slide" at bounding box center [642, 184] width 22 height 22
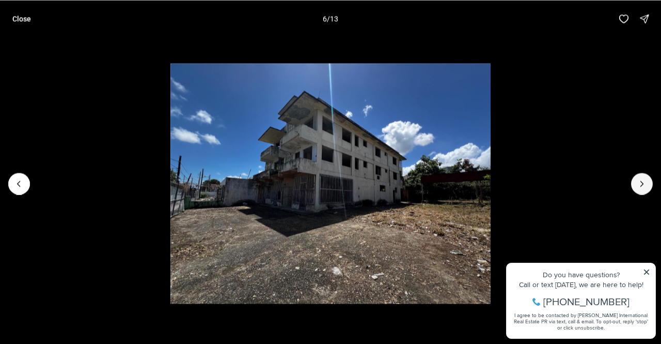
click at [636, 184] on button "Next slide" at bounding box center [642, 184] width 22 height 22
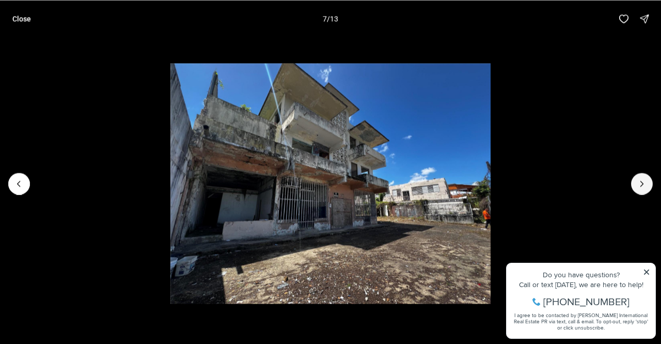
click at [636, 184] on button "Next slide" at bounding box center [642, 184] width 22 height 22
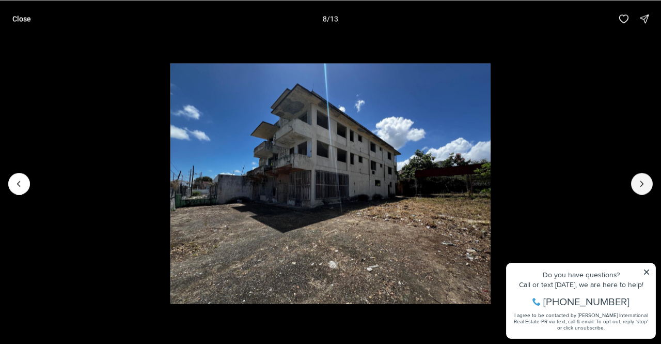
click at [636, 184] on button "Next slide" at bounding box center [642, 184] width 22 height 22
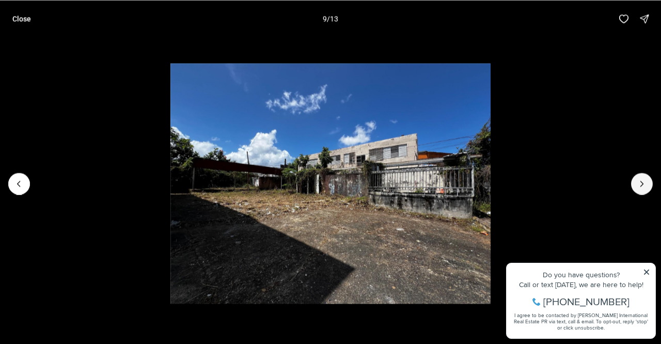
click at [636, 184] on button "Next slide" at bounding box center [642, 184] width 22 height 22
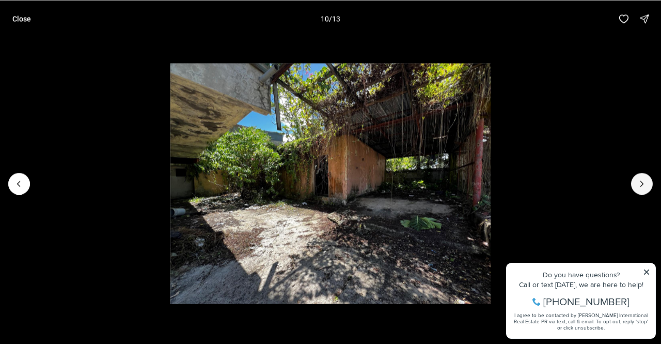
click at [636, 184] on button "Next slide" at bounding box center [642, 184] width 22 height 22
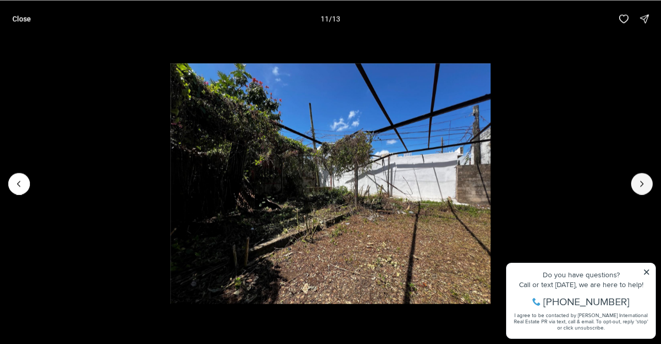
click at [636, 184] on button "Next slide" at bounding box center [642, 184] width 22 height 22
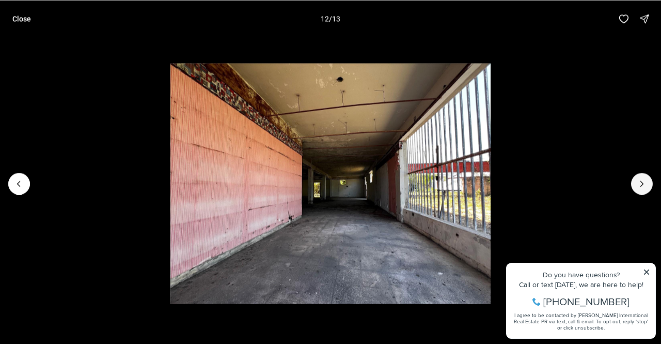
click at [636, 184] on button "Next slide" at bounding box center [642, 184] width 22 height 22
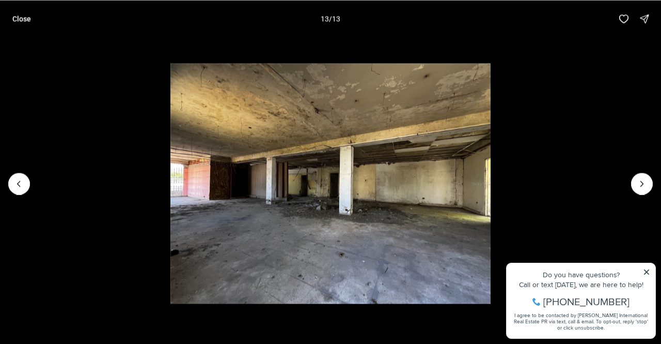
click at [636, 184] on div at bounding box center [642, 184] width 22 height 22
click at [14, 15] on p "Close" at bounding box center [21, 18] width 19 height 8
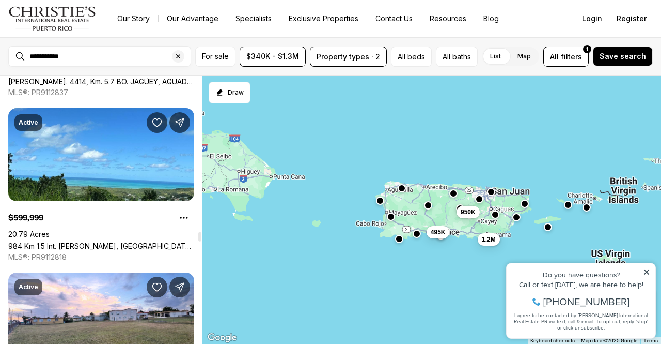
scroll to position [4938, 0]
click at [119, 241] on link "984 Km 1.5 Int. [PERSON_NAME], [GEOGRAPHIC_DATA] PR, 00773" at bounding box center [101, 245] width 186 height 9
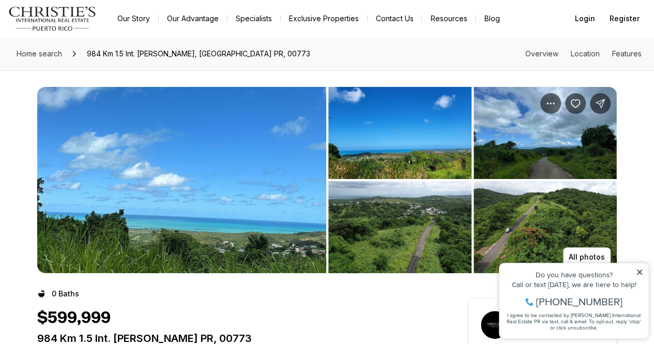
click at [120, 163] on img "View image gallery" at bounding box center [181, 180] width 289 height 186
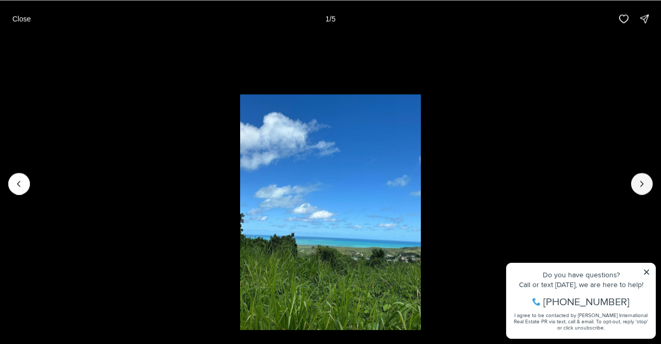
click at [644, 174] on button "Next slide" at bounding box center [642, 184] width 22 height 22
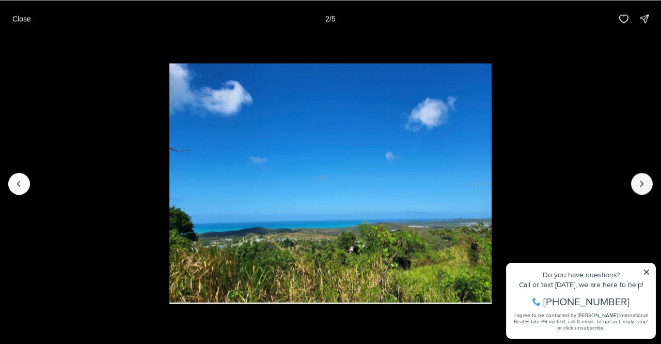
click at [644, 174] on button "Next slide" at bounding box center [642, 184] width 22 height 22
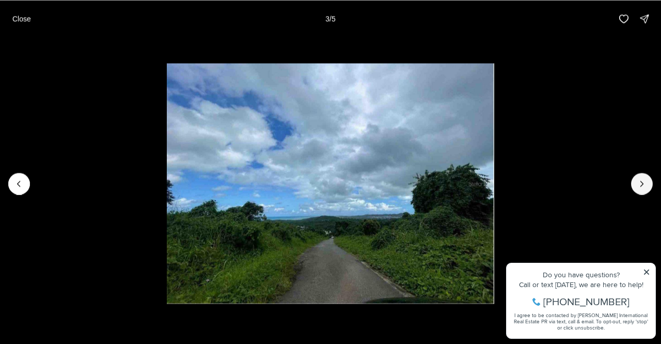
click at [644, 174] on button "Next slide" at bounding box center [642, 184] width 22 height 22
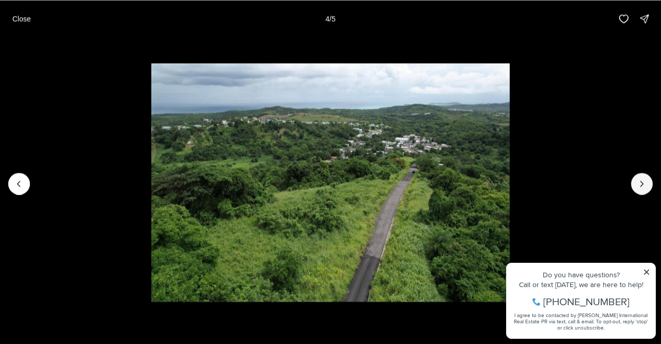
click at [644, 174] on button "Next slide" at bounding box center [642, 184] width 22 height 22
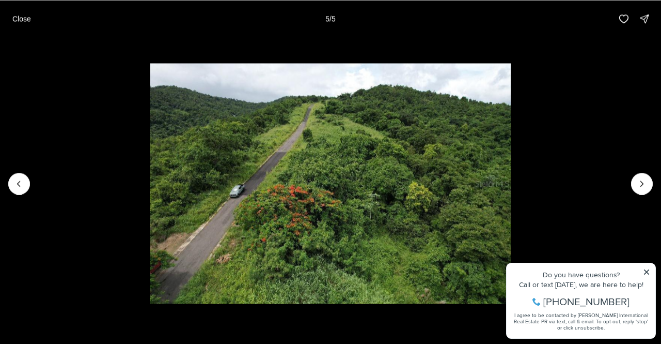
click at [644, 174] on div at bounding box center [642, 184] width 22 height 22
click at [643, 187] on div at bounding box center [642, 184] width 22 height 22
click at [19, 11] on button "Close" at bounding box center [21, 18] width 31 height 21
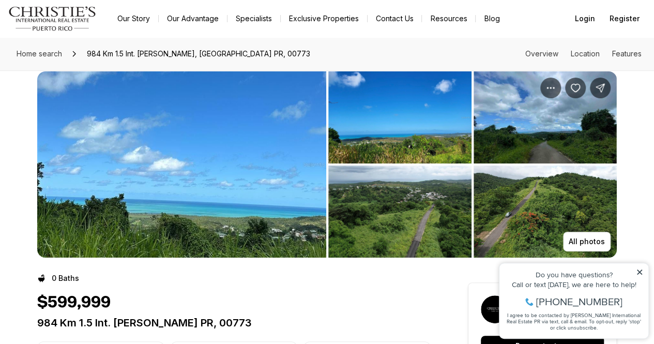
scroll to position [15, 0]
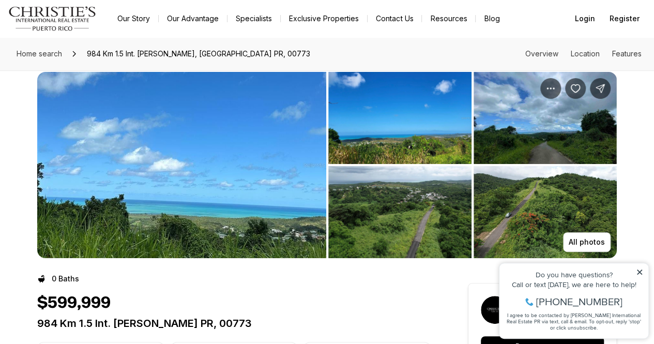
click at [235, 158] on img "View image gallery" at bounding box center [181, 165] width 289 height 186
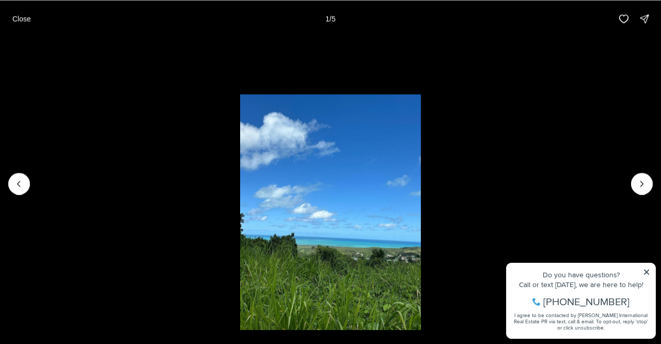
click at [23, 20] on p "Close" at bounding box center [21, 18] width 19 height 8
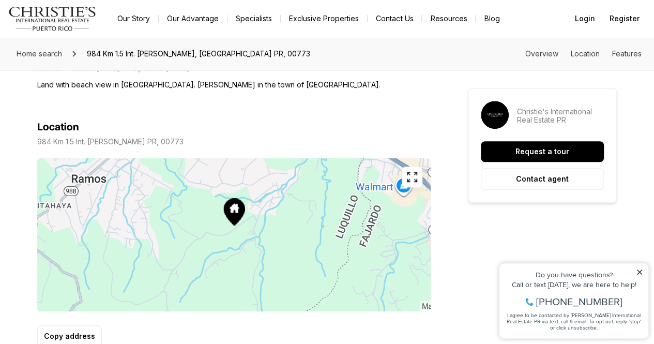
scroll to position [389, 0]
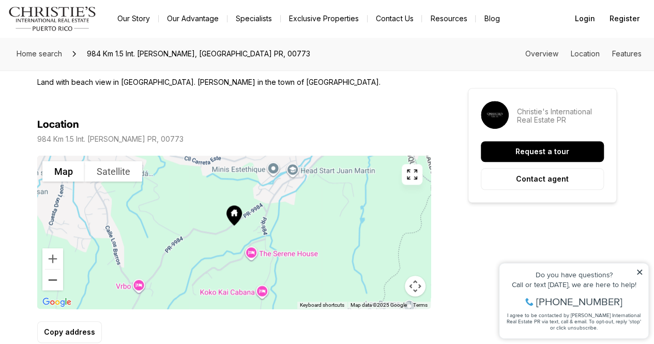
click at [48, 276] on button "Zoom out" at bounding box center [52, 279] width 21 height 21
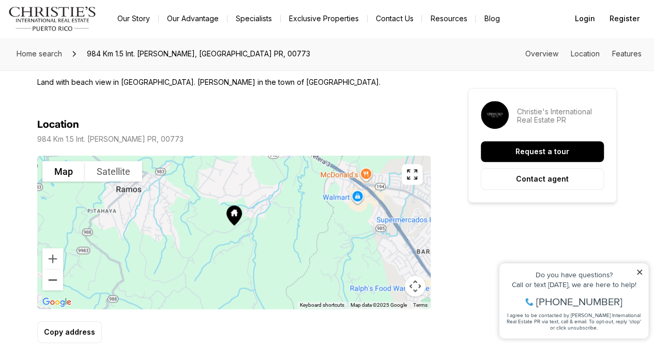
click at [48, 276] on button "Zoom out" at bounding box center [52, 279] width 21 height 21
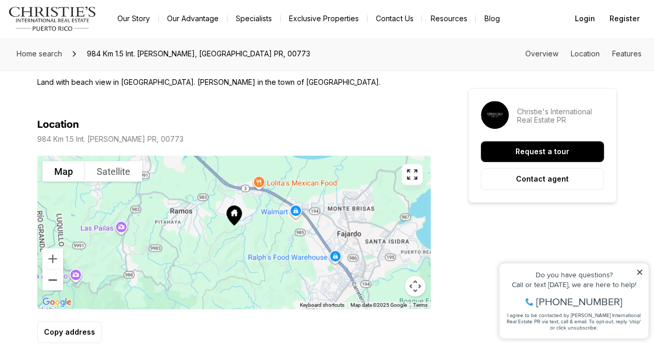
click at [48, 276] on button "Zoom out" at bounding box center [52, 279] width 21 height 21
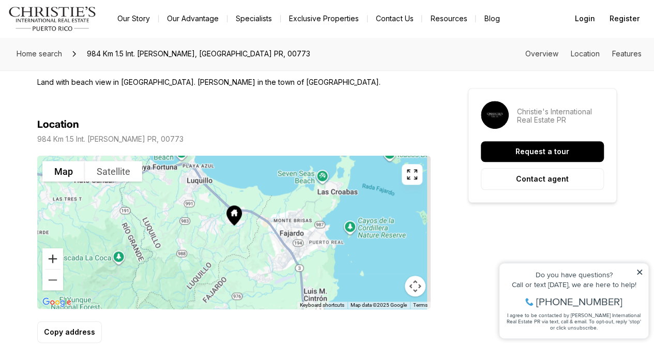
click at [48, 257] on button "Zoom in" at bounding box center [52, 258] width 21 height 21
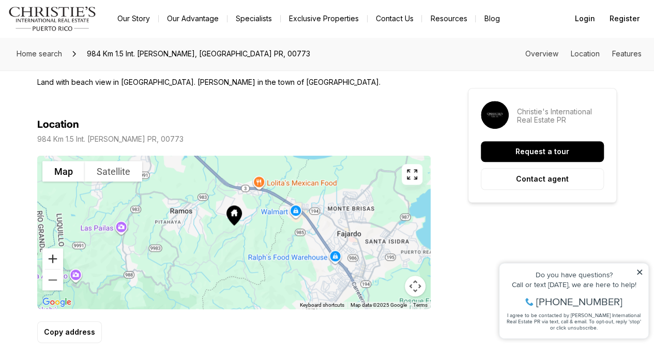
click at [48, 257] on button "Zoom in" at bounding box center [52, 258] width 21 height 21
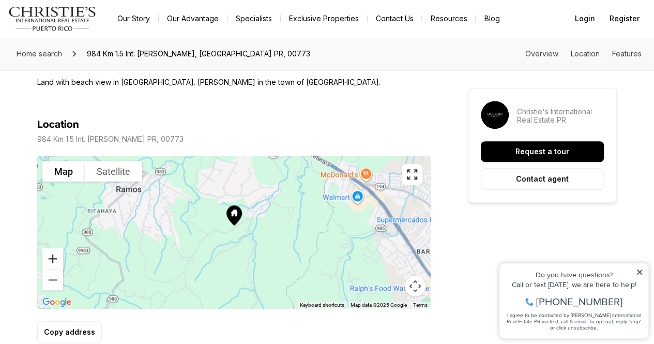
click at [48, 257] on button "Zoom in" at bounding box center [52, 258] width 21 height 21
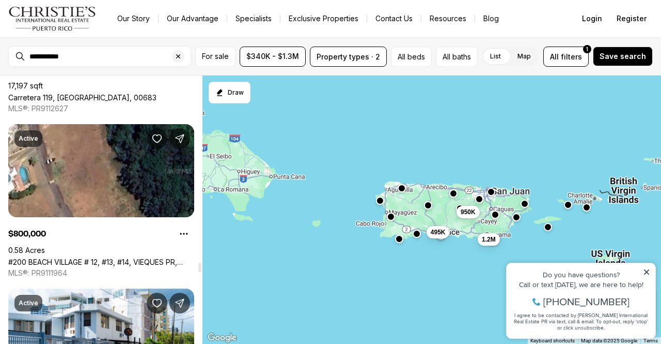
scroll to position [5879, 0]
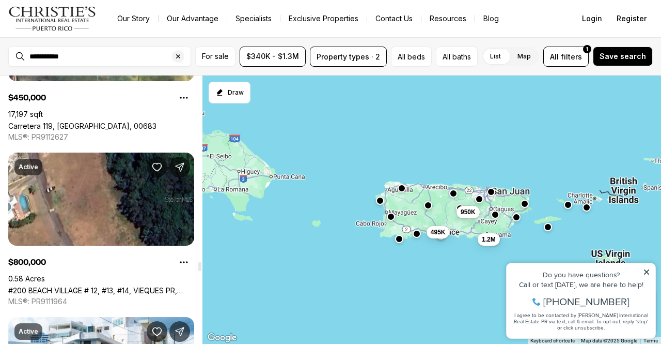
click at [106, 286] on link "#200 BEACH VILLAGE # 12, #13, #14, VIEQUES PR, 00765" at bounding box center [101, 290] width 186 height 9
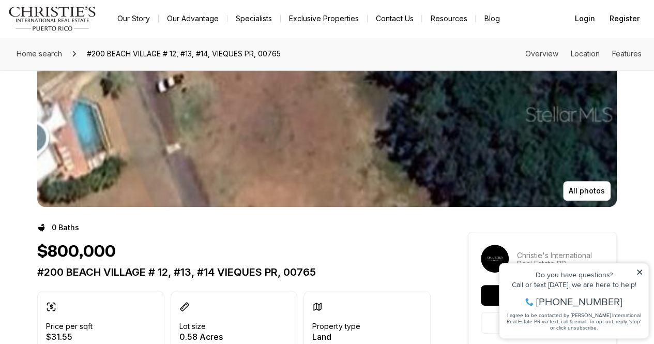
scroll to position [59, 0]
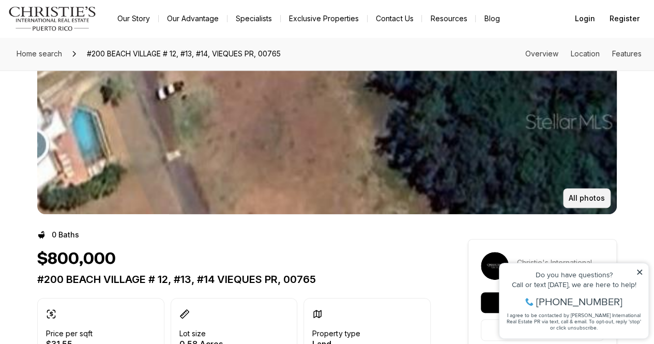
click at [576, 203] on button "All photos" at bounding box center [587, 198] width 48 height 20
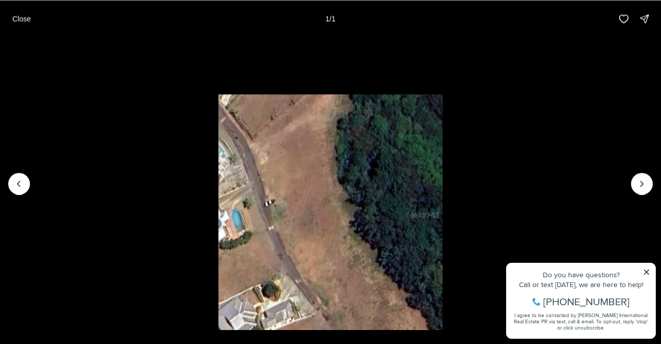
click at [635, 184] on div at bounding box center [642, 184] width 22 height 22
click at [639, 182] on div at bounding box center [642, 184] width 22 height 22
click at [20, 23] on button "Close" at bounding box center [21, 18] width 31 height 21
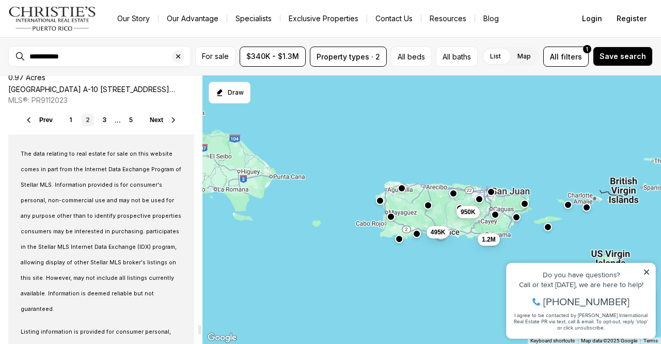
scroll to position [7889, 0]
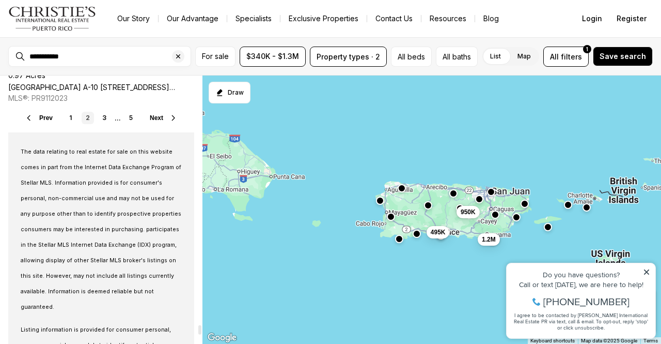
click at [103, 116] on link "3" at bounding box center [104, 118] width 12 height 12
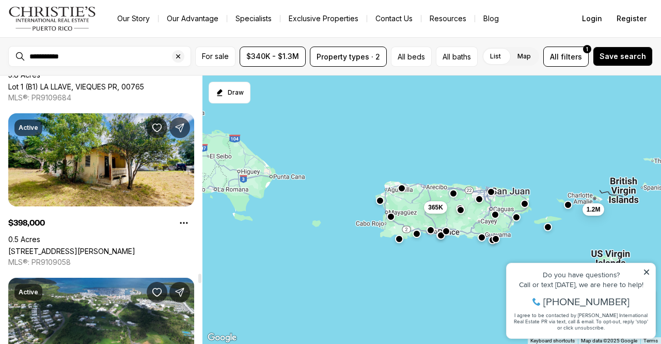
scroll to position [6257, 0]
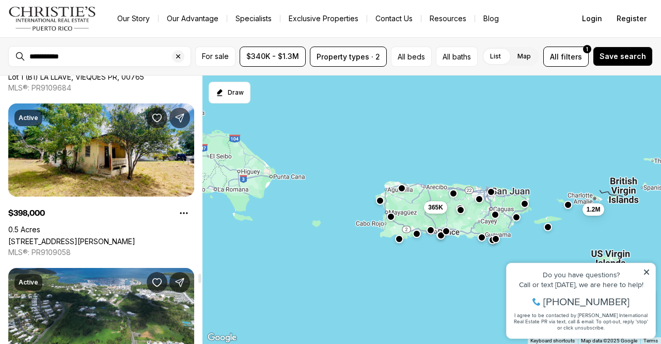
click at [89, 237] on link "[STREET_ADDRESS][PERSON_NAME]" at bounding box center [71, 241] width 127 height 9
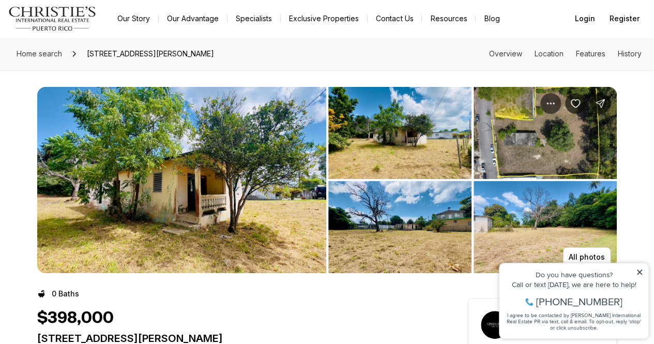
click at [248, 184] on img "View image gallery" at bounding box center [181, 180] width 289 height 186
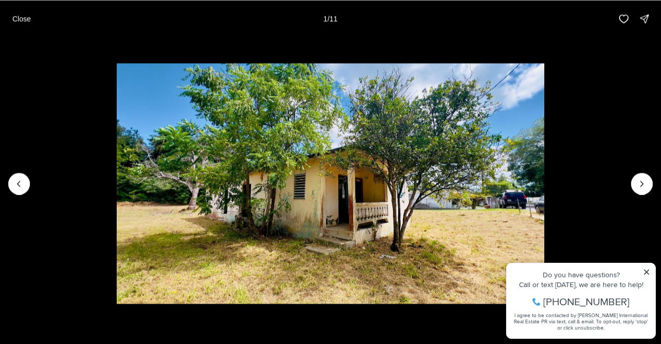
click at [491, 206] on img "1 of 11" at bounding box center [331, 183] width 428 height 241
click at [638, 188] on icon "Next slide" at bounding box center [642, 183] width 10 height 10
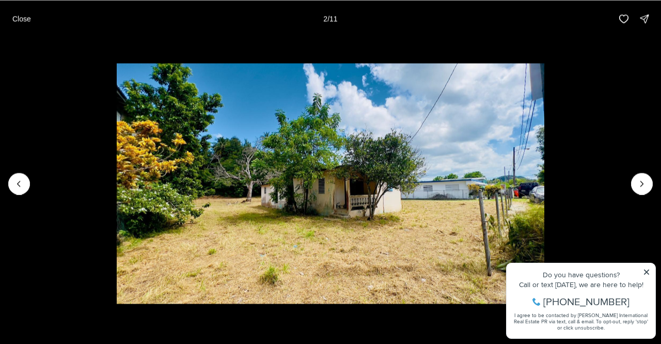
click at [638, 188] on icon "Next slide" at bounding box center [642, 183] width 10 height 10
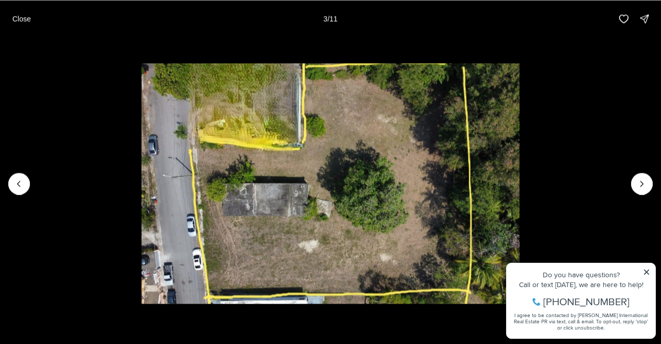
click at [638, 188] on icon "Next slide" at bounding box center [642, 183] width 10 height 10
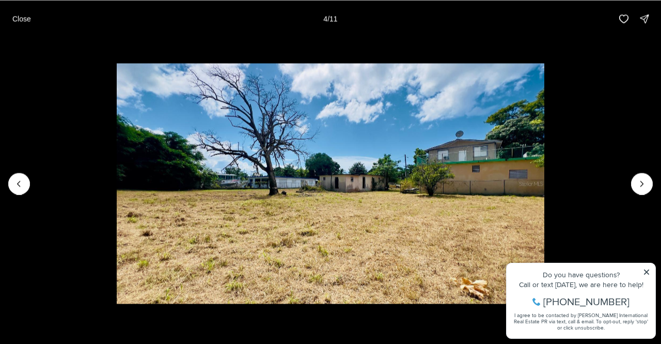
click at [638, 188] on icon "Next slide" at bounding box center [642, 183] width 10 height 10
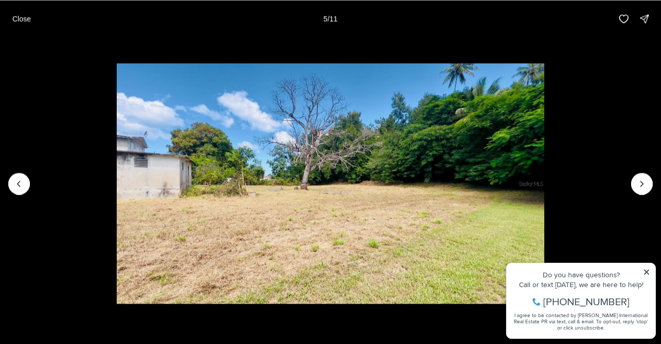
click at [638, 188] on icon "Next slide" at bounding box center [642, 183] width 10 height 10
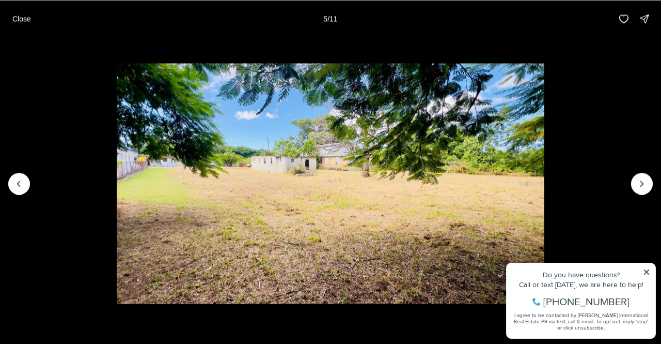
click at [638, 188] on icon "Next slide" at bounding box center [642, 183] width 10 height 10
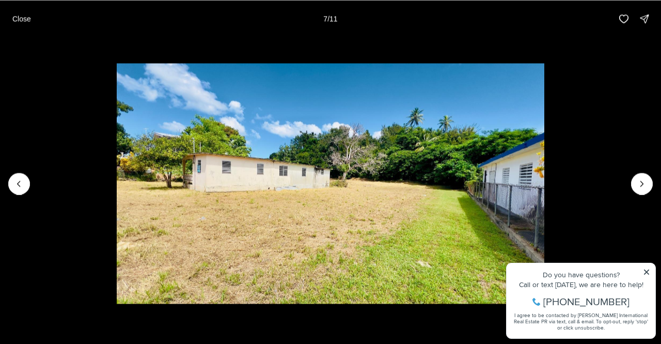
click at [638, 188] on icon "Next slide" at bounding box center [642, 183] width 10 height 10
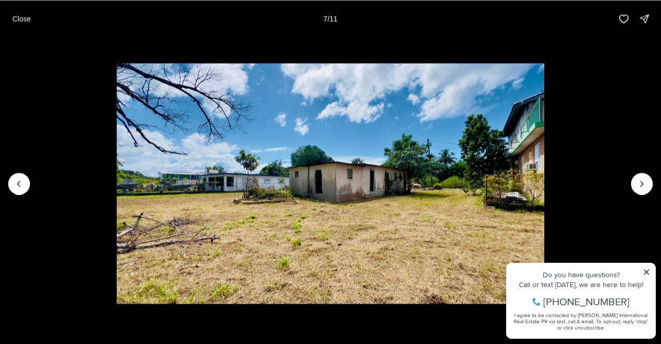
click at [638, 188] on icon "Next slide" at bounding box center [642, 183] width 10 height 10
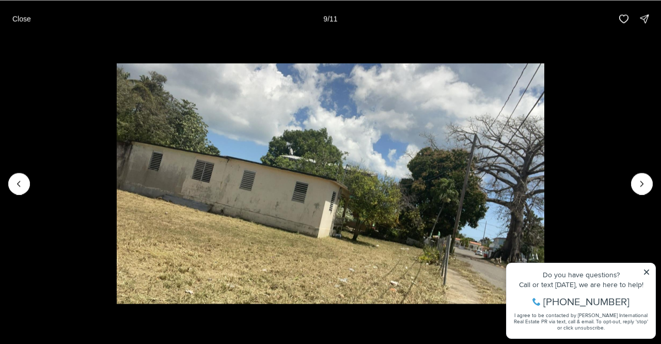
click at [638, 188] on icon "Next slide" at bounding box center [642, 183] width 10 height 10
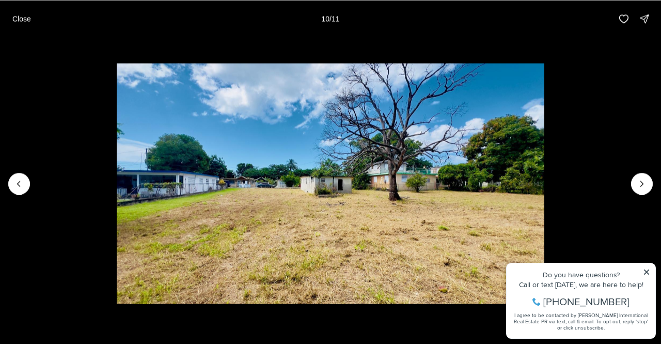
click at [638, 188] on icon "Next slide" at bounding box center [642, 183] width 10 height 10
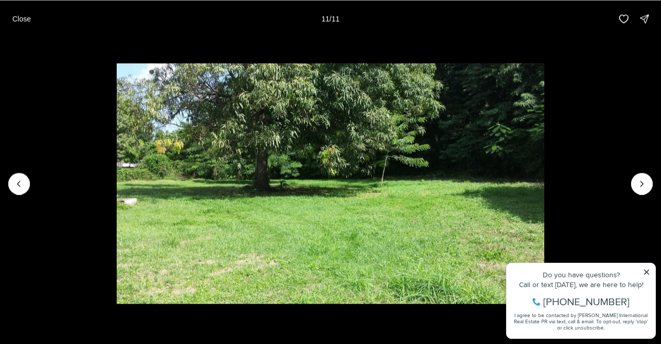
click at [638, 188] on div at bounding box center [642, 184] width 22 height 22
click at [21, 14] on p "Close" at bounding box center [21, 18] width 19 height 8
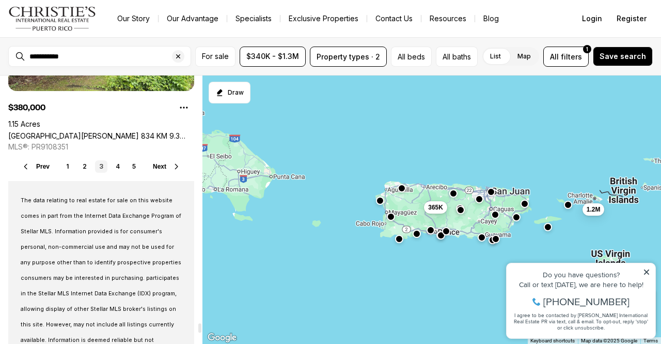
scroll to position [7833, 0]
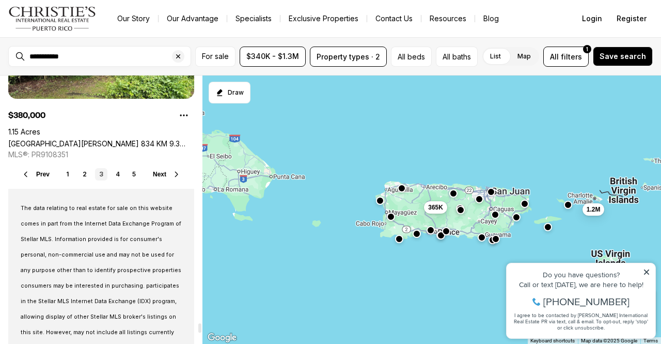
click at [117, 176] on link "4" at bounding box center [118, 174] width 12 height 12
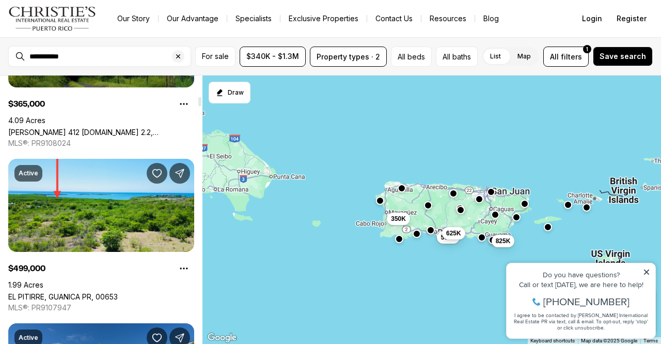
scroll to position [649, 0]
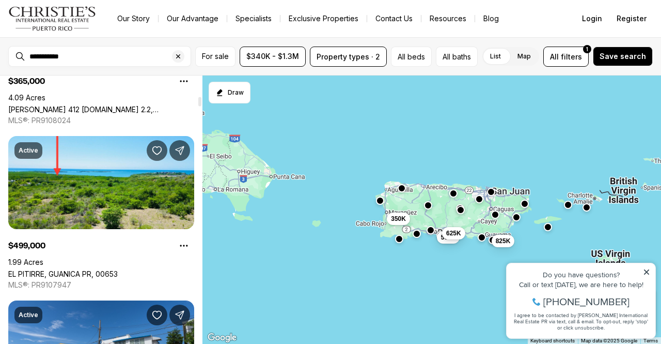
click at [117, 269] on link "EL PITIRRE, GUANICA PR, 00653" at bounding box center [63, 273] width 110 height 9
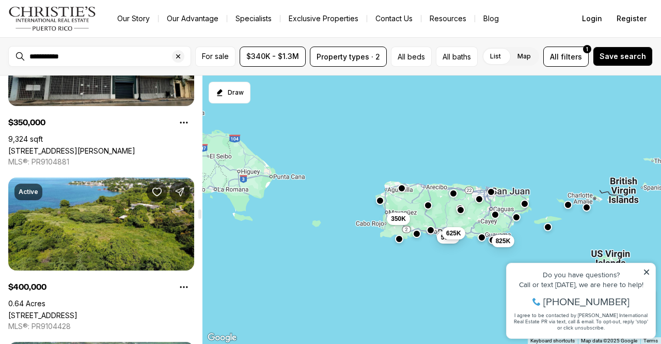
scroll to position [4223, 0]
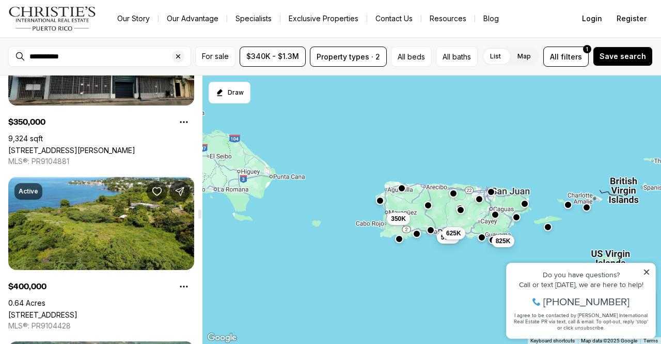
click at [74, 310] on link "[STREET_ADDRESS]" at bounding box center [42, 314] width 69 height 9
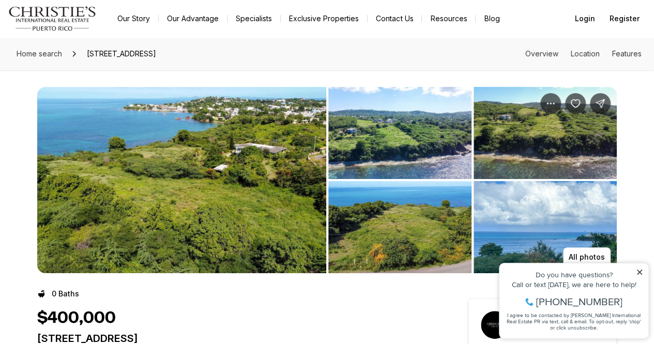
click at [166, 206] on img "View image gallery" at bounding box center [181, 180] width 289 height 186
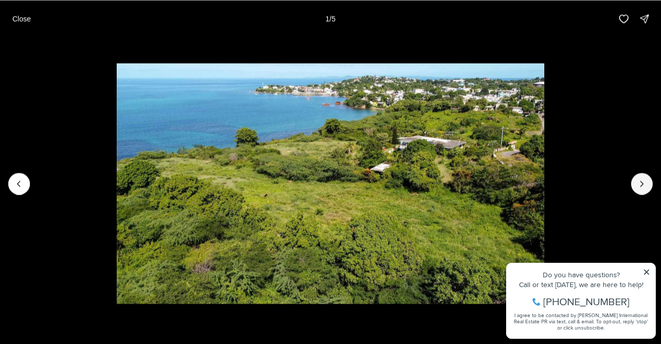
click at [650, 188] on button "Next slide" at bounding box center [642, 184] width 22 height 22
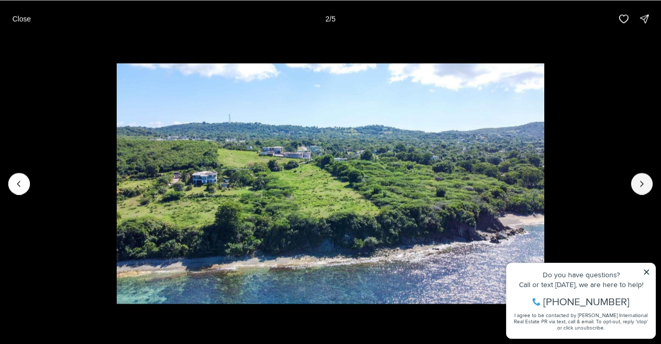
click at [650, 188] on button "Next slide" at bounding box center [642, 184] width 22 height 22
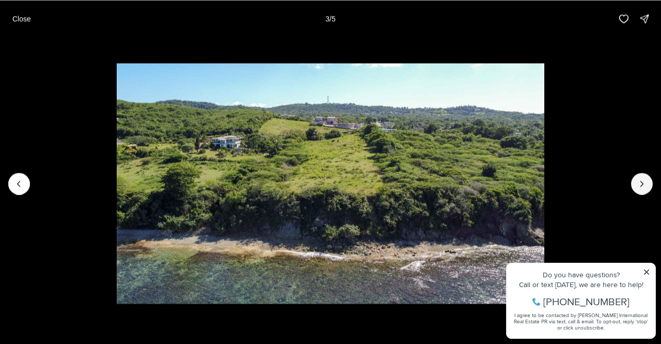
click at [650, 188] on button "Next slide" at bounding box center [642, 184] width 22 height 22
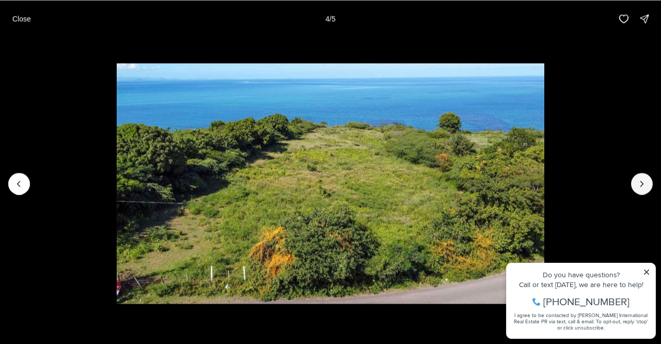
click at [650, 188] on button "Next slide" at bounding box center [642, 184] width 22 height 22
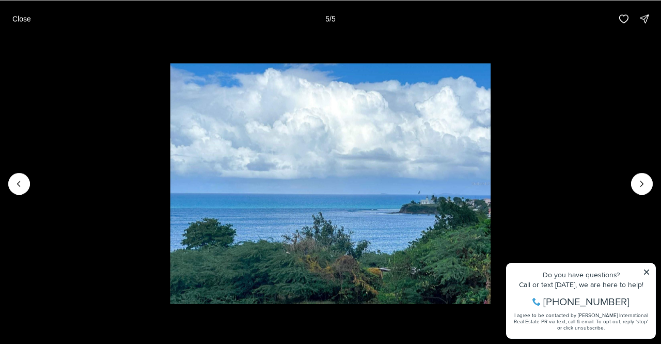
click at [650, 188] on div at bounding box center [642, 184] width 22 height 22
click at [14, 22] on p "Close" at bounding box center [21, 18] width 19 height 8
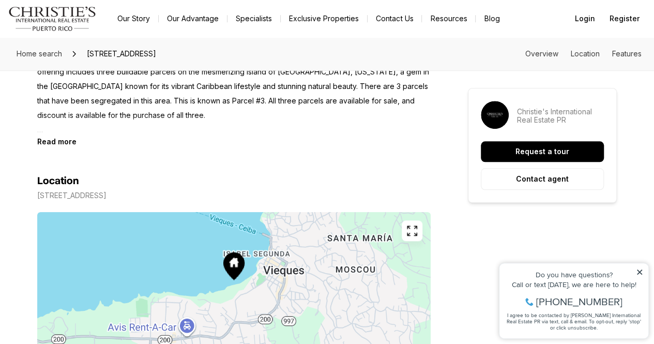
scroll to position [411, 0]
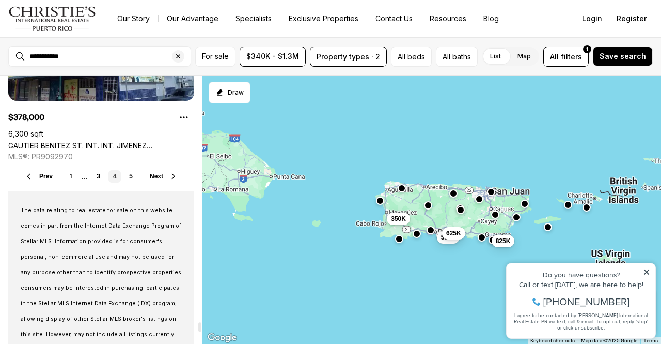
scroll to position [7812, 0]
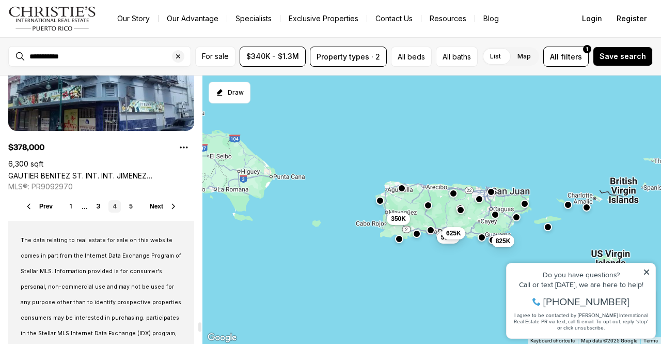
click at [132, 206] on link "5" at bounding box center [131, 206] width 12 height 12
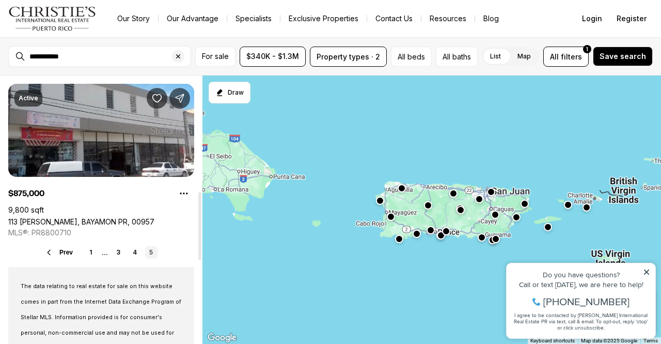
scroll to position [459, 0]
